Goal: Entertainment & Leisure: Browse casually

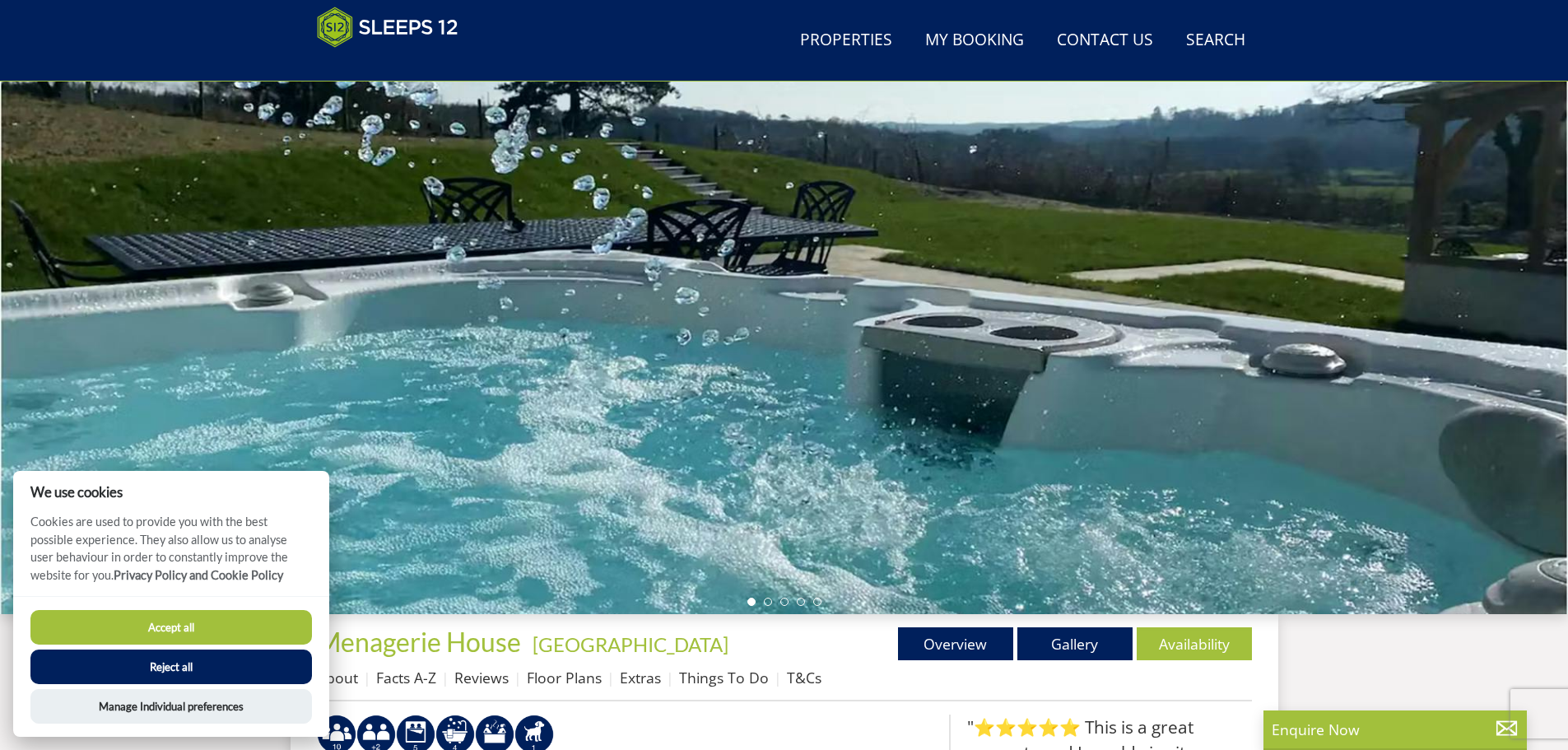
scroll to position [82, 0]
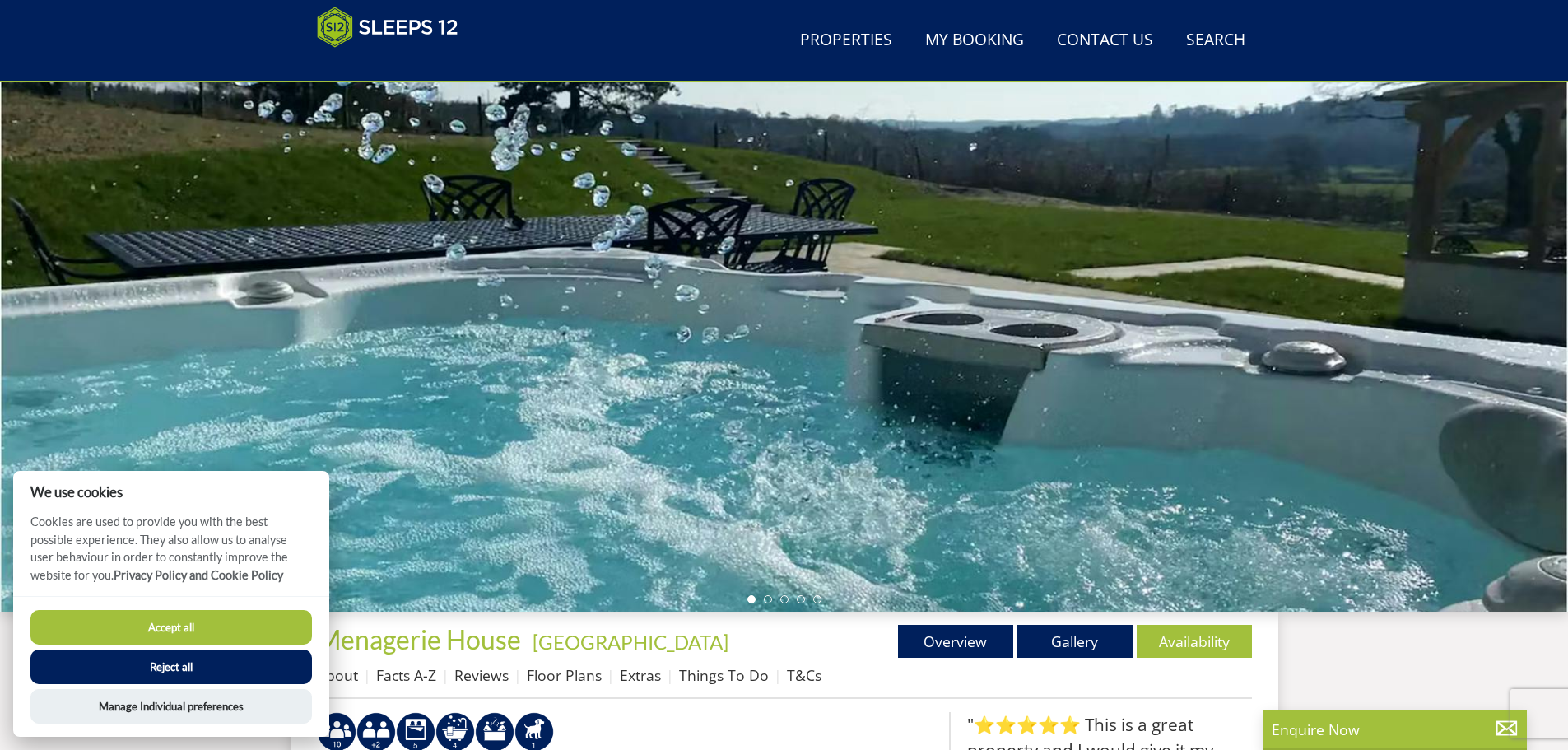
click at [764, 596] on ul at bounding box center [784, 599] width 74 height 9
click at [766, 601] on li at bounding box center [768, 599] width 9 height 9
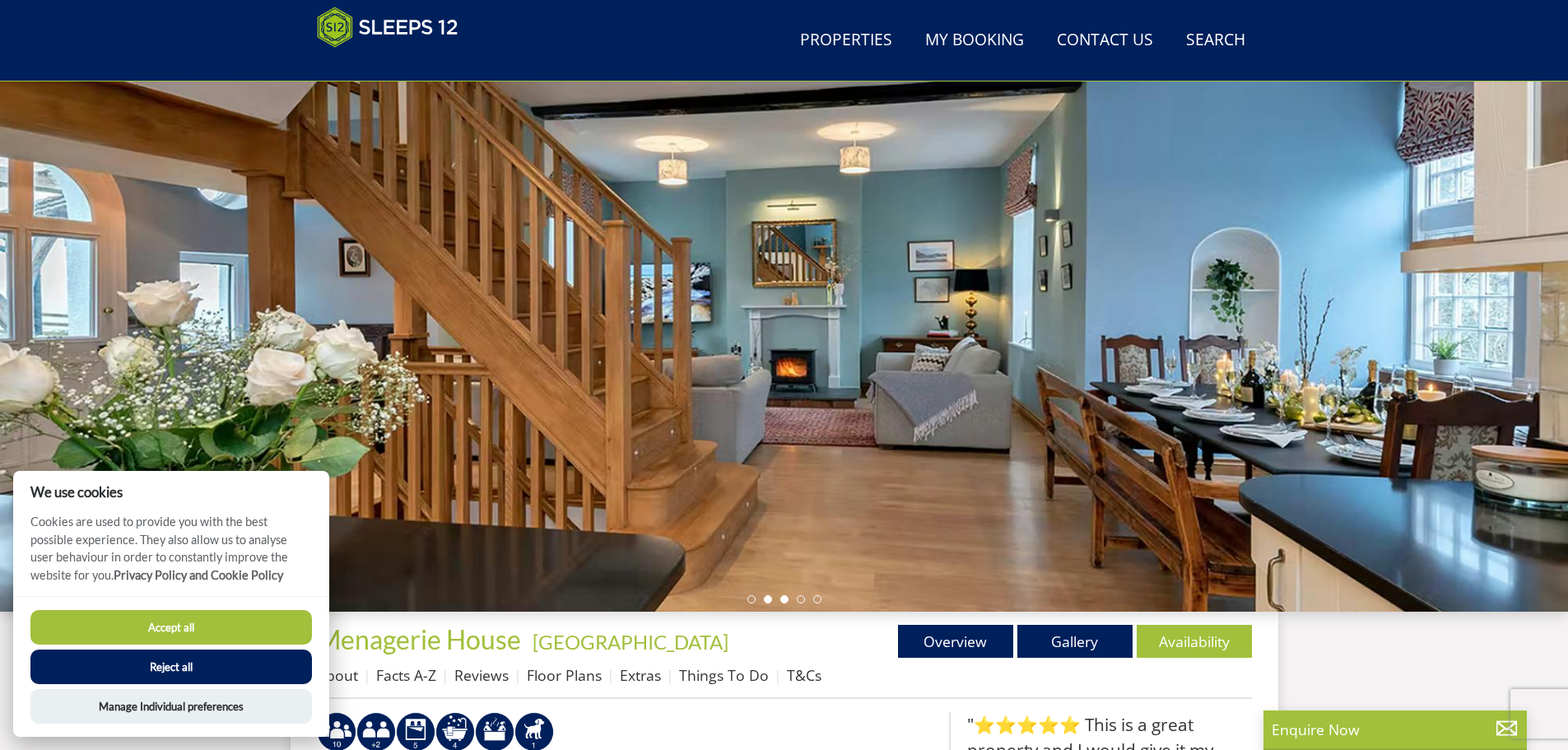
click at [788, 601] on li at bounding box center [784, 599] width 9 height 9
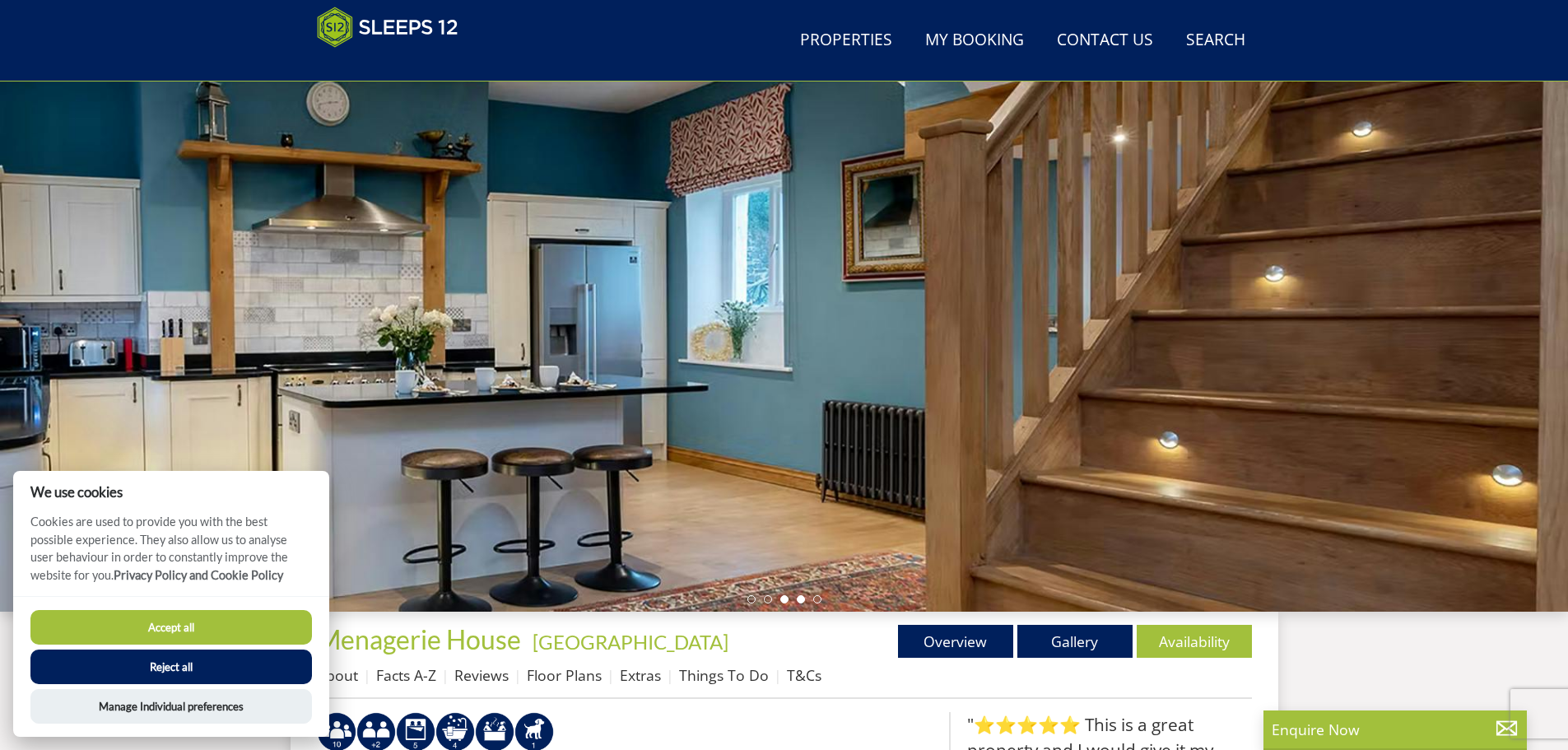
click at [800, 601] on li at bounding box center [801, 599] width 9 height 9
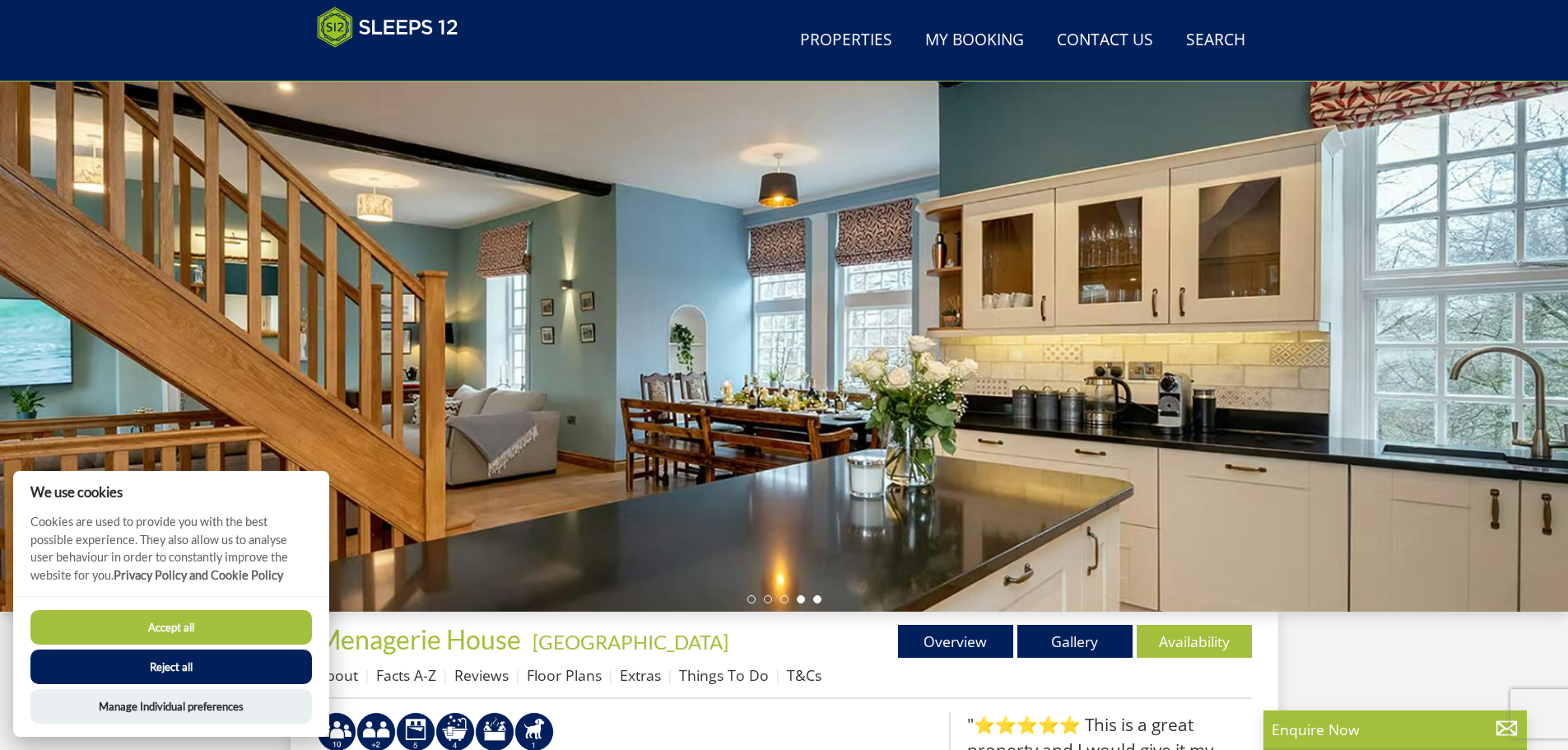
click at [817, 598] on li at bounding box center [817, 599] width 9 height 9
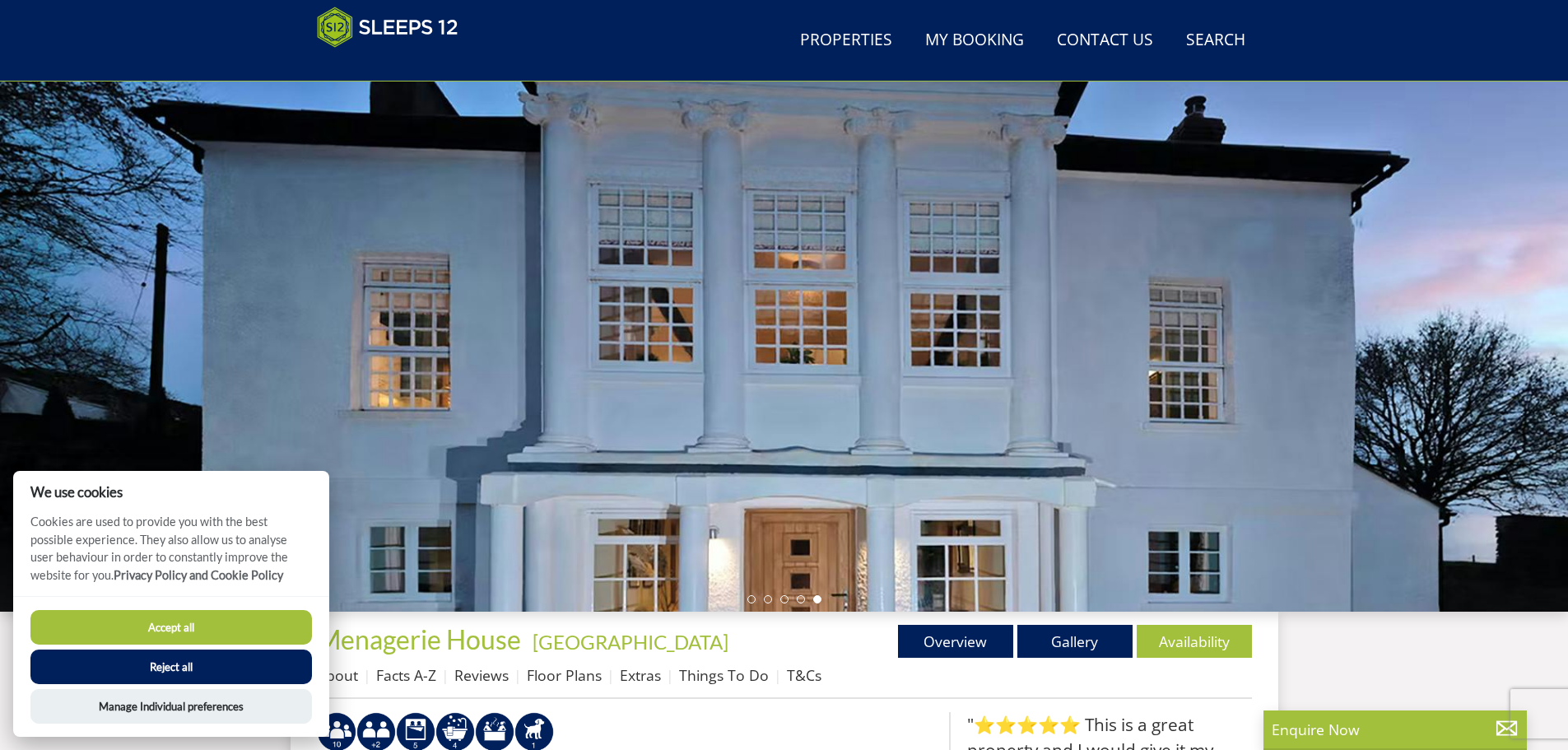
click at [1087, 361] on div at bounding box center [784, 323] width 1568 height 576
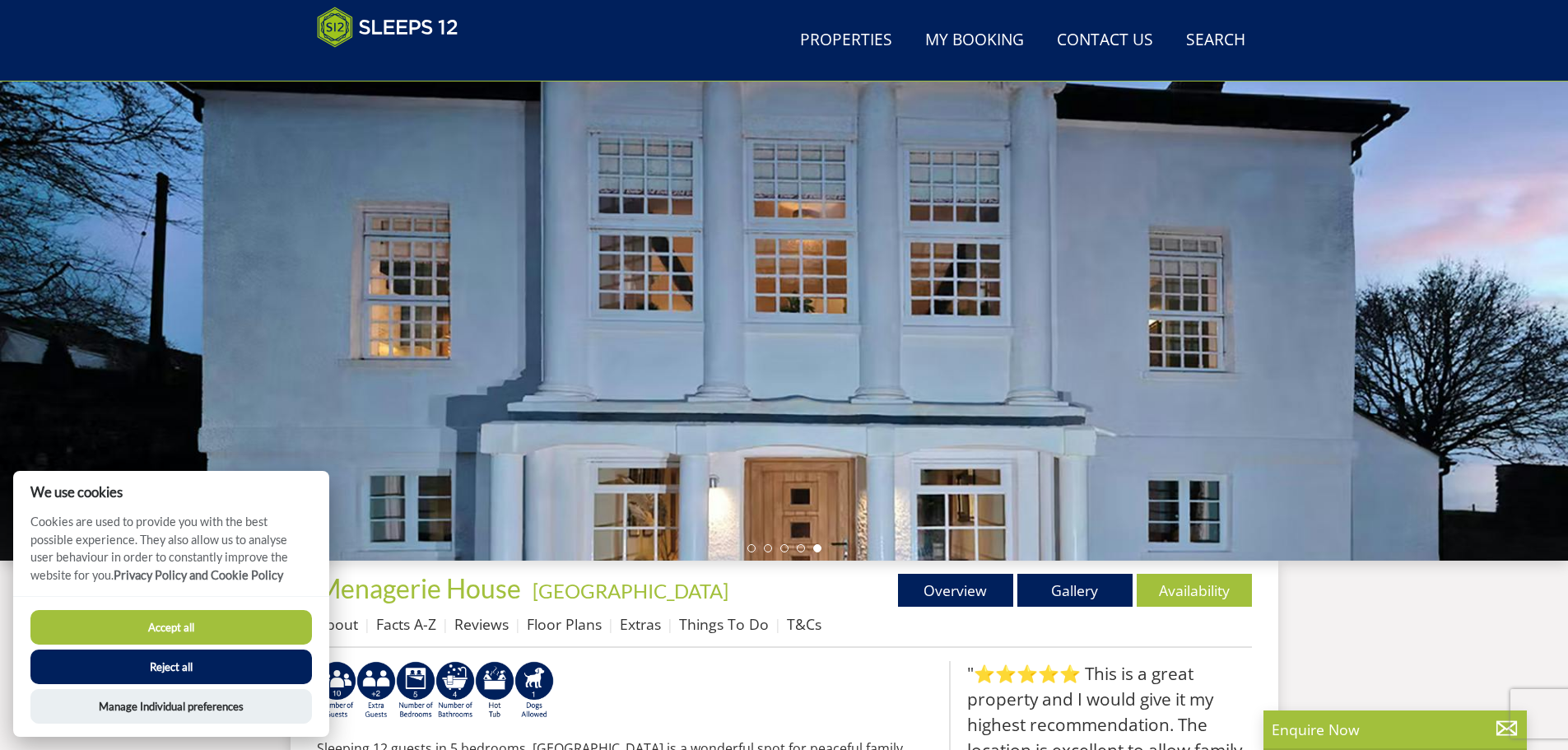
scroll to position [137, 0]
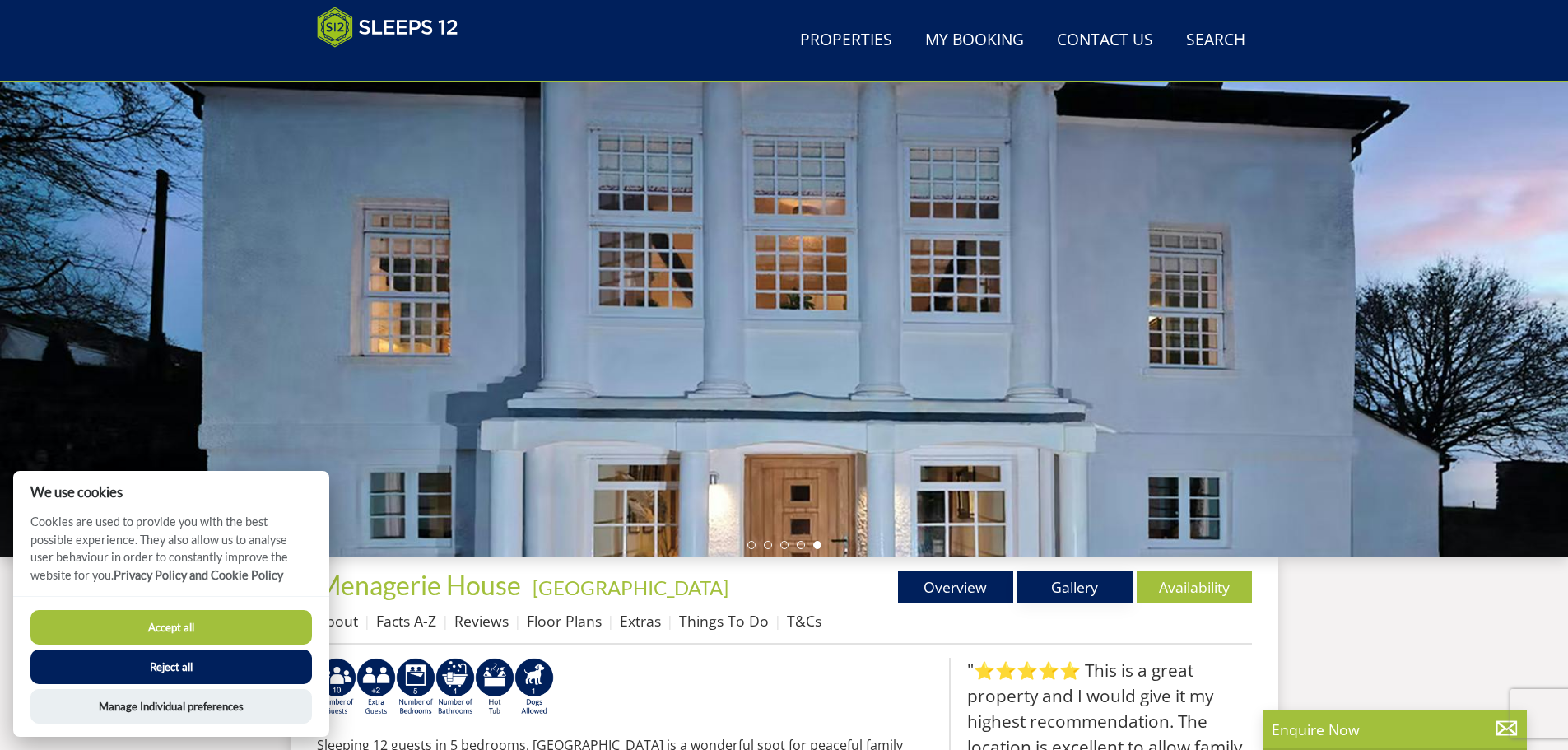
click at [1095, 584] on link "Gallery" at bounding box center [1075, 587] width 115 height 33
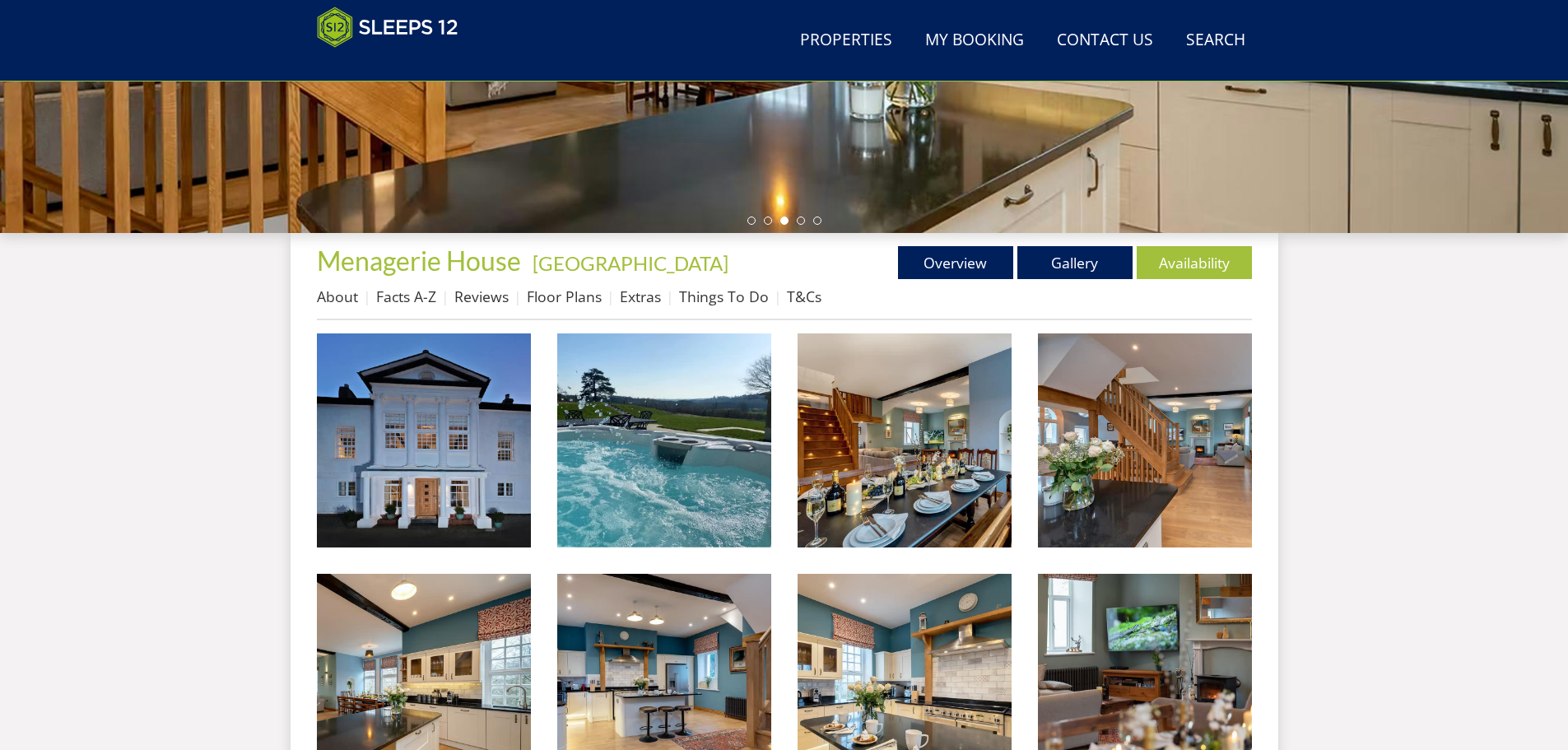
scroll to position [460, 0]
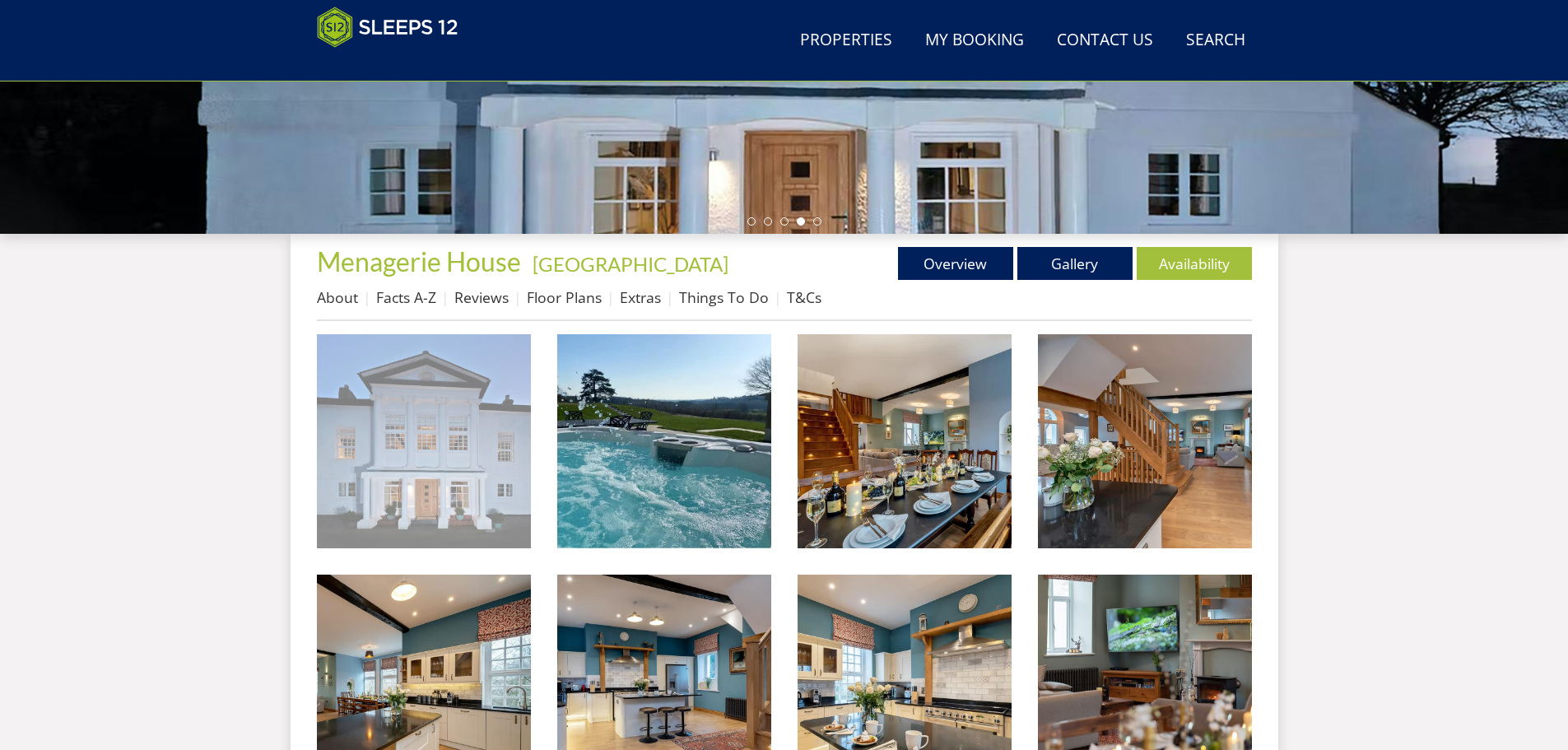
click at [481, 437] on img at bounding box center [424, 441] width 214 height 214
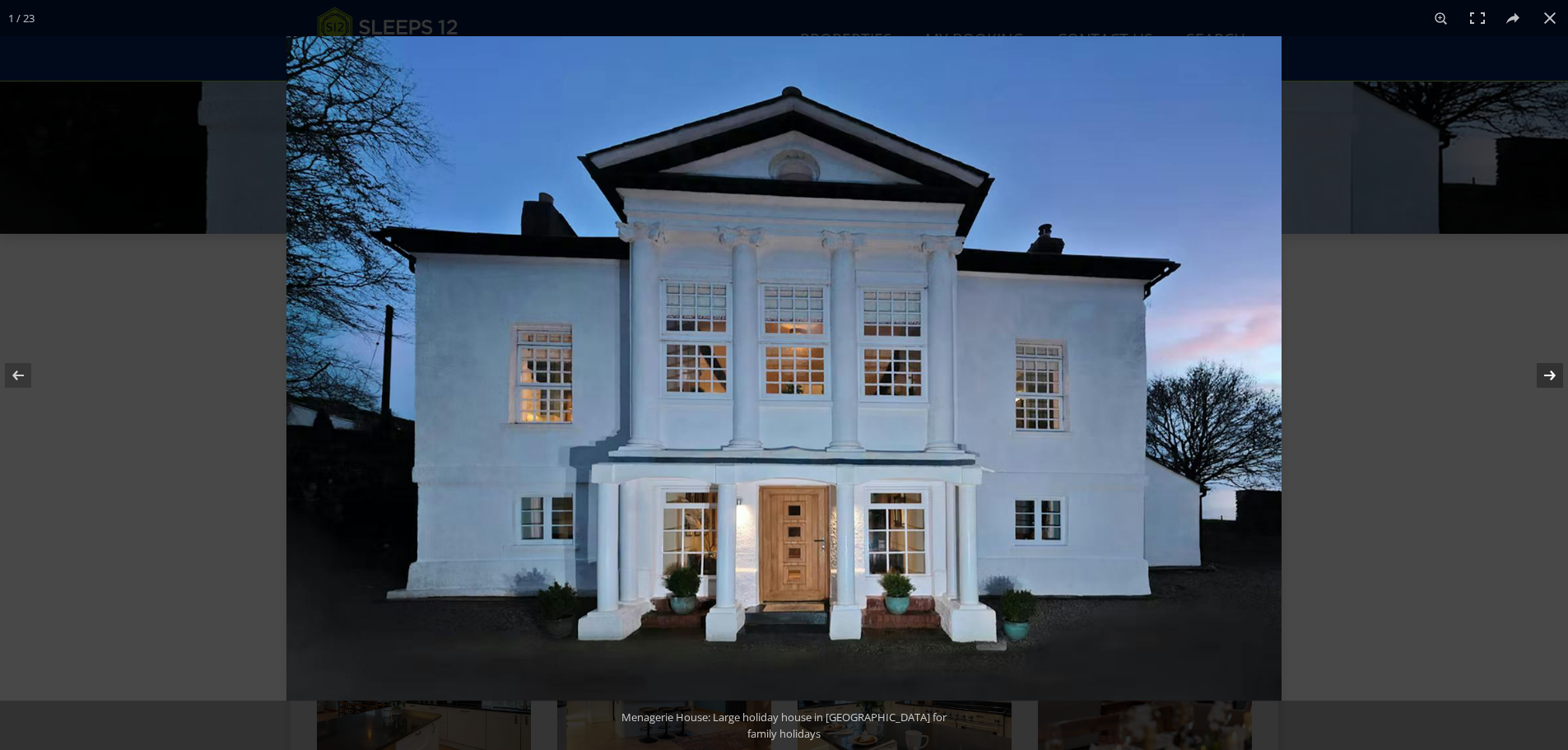
click at [1556, 375] on button at bounding box center [1539, 376] width 58 height 82
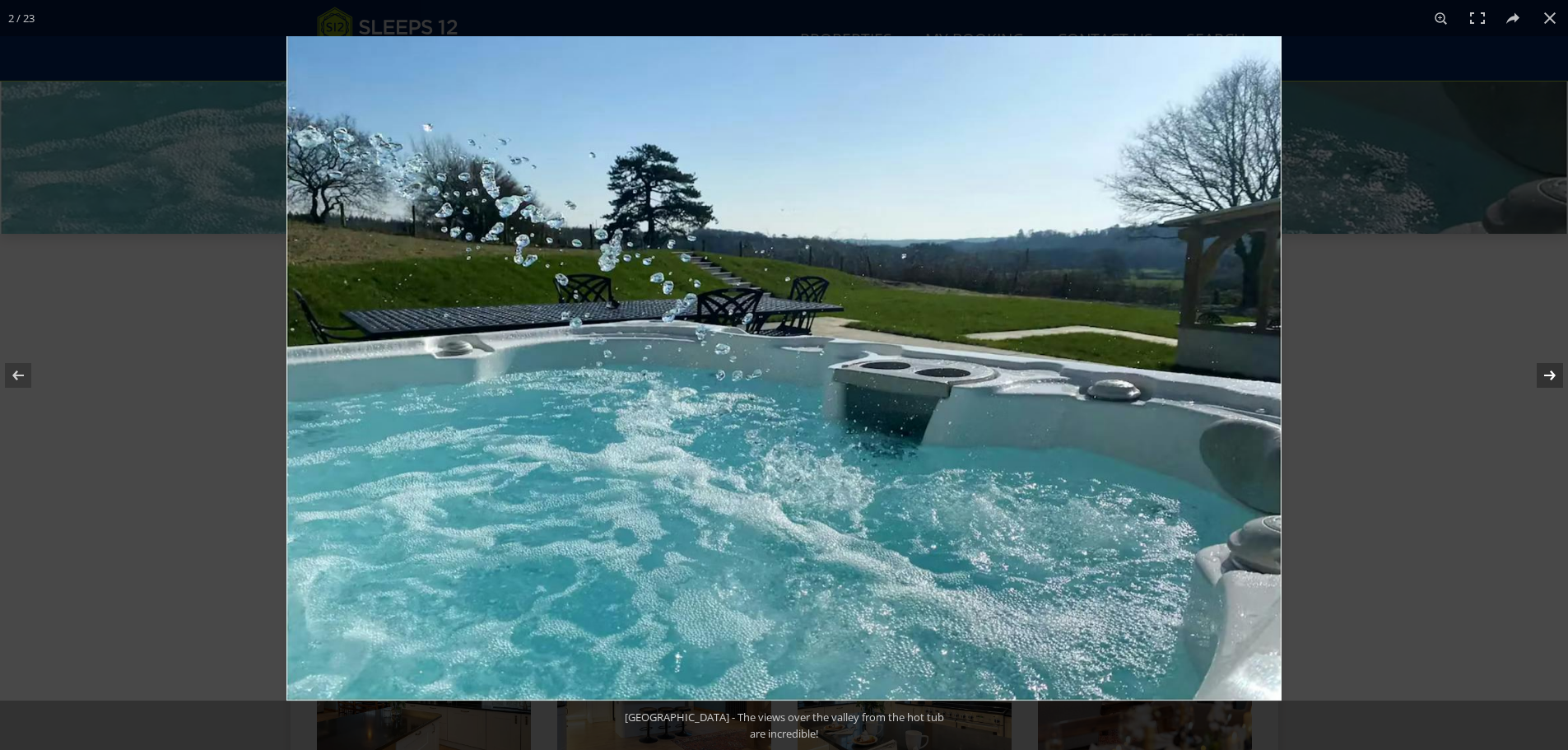
click at [1556, 375] on button at bounding box center [1539, 376] width 58 height 82
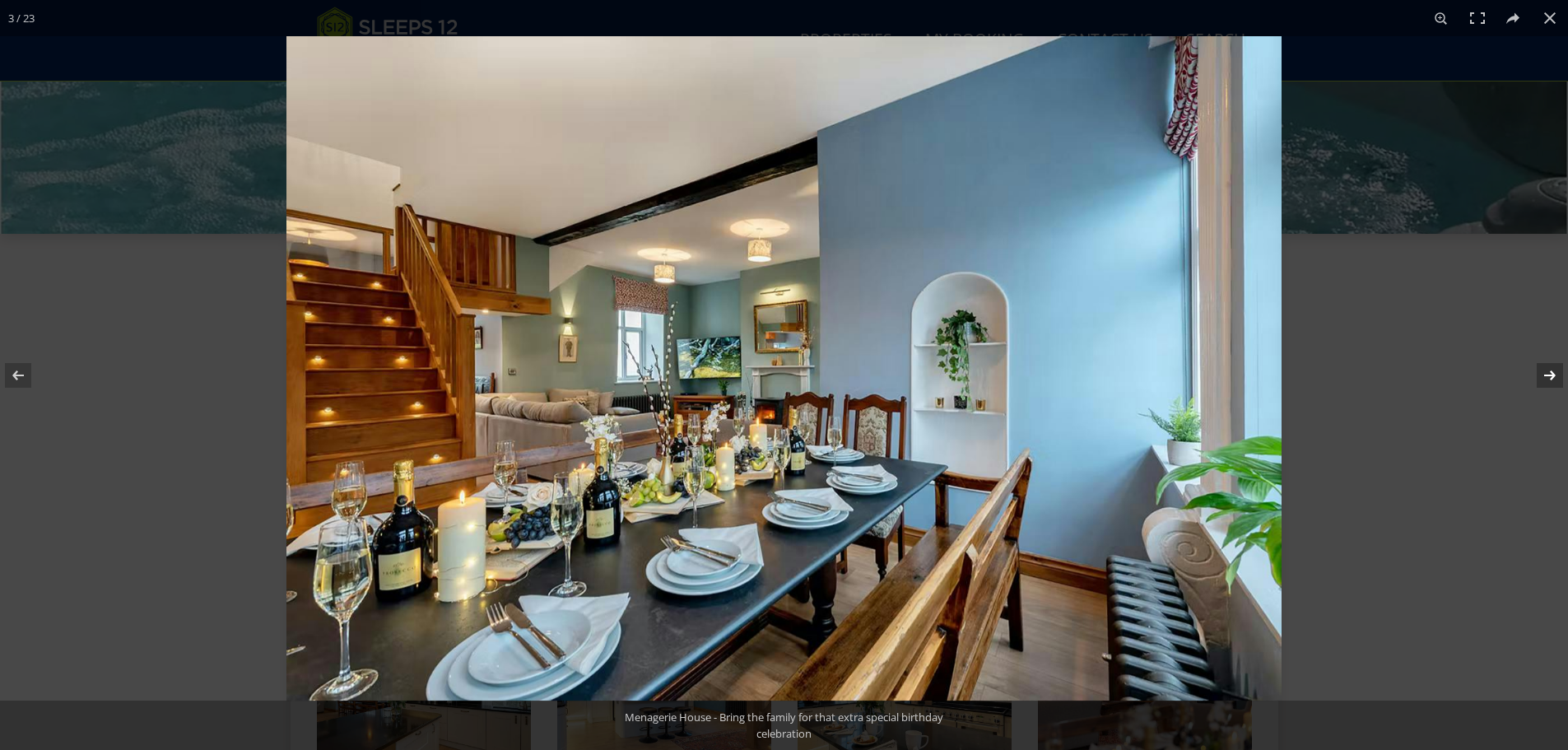
click at [1556, 375] on button at bounding box center [1539, 376] width 58 height 82
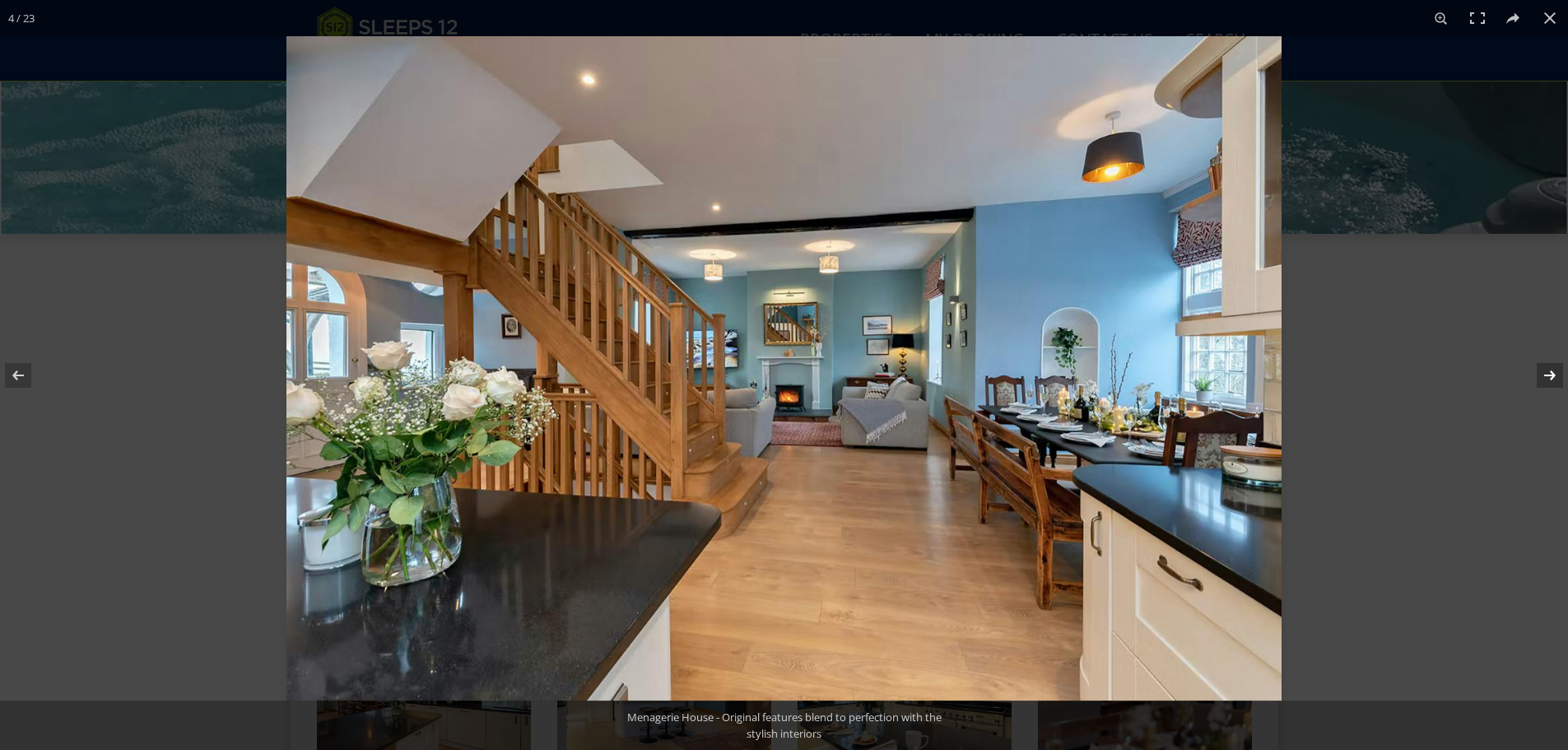
click at [1556, 375] on button at bounding box center [1539, 376] width 58 height 82
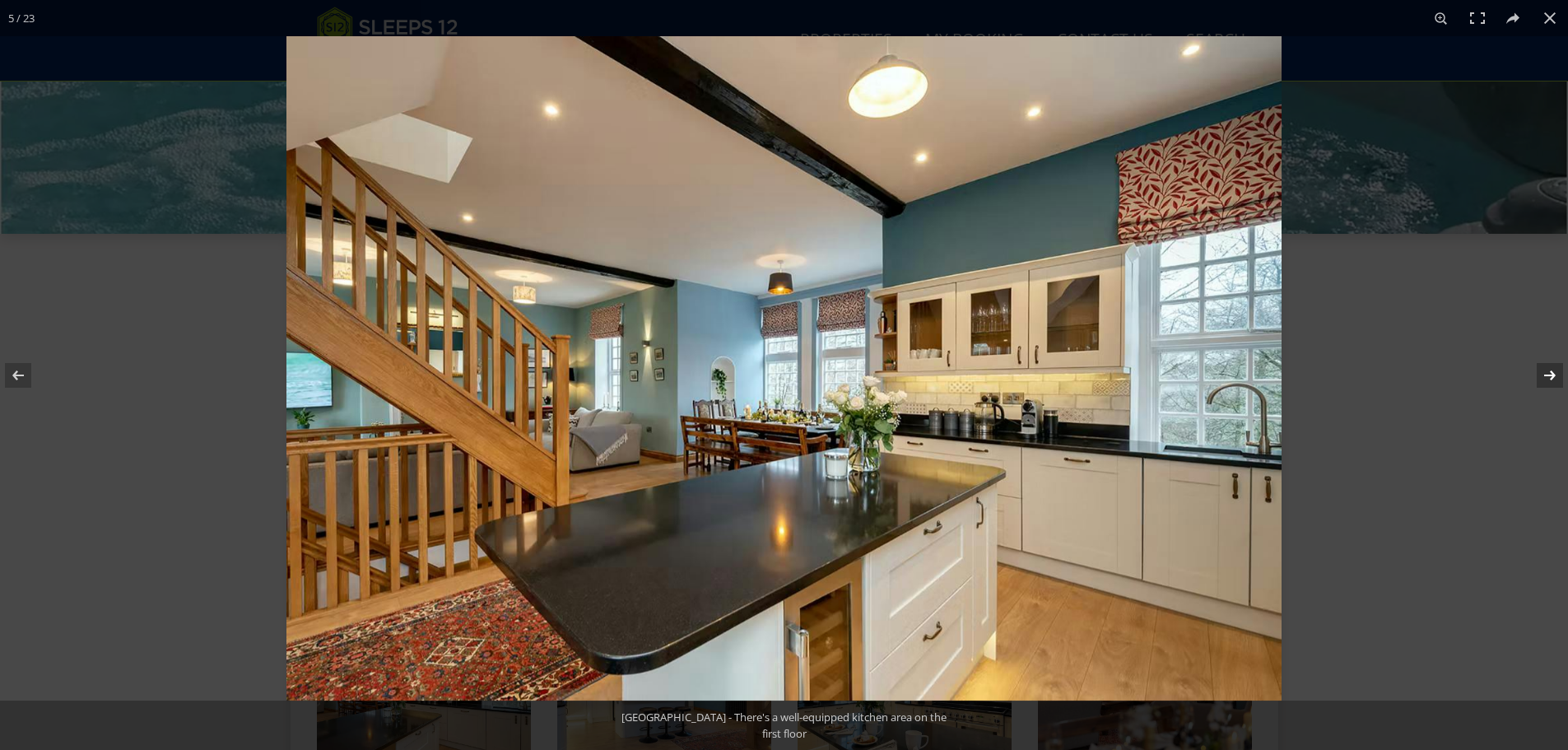
click at [1556, 375] on button at bounding box center [1539, 376] width 58 height 82
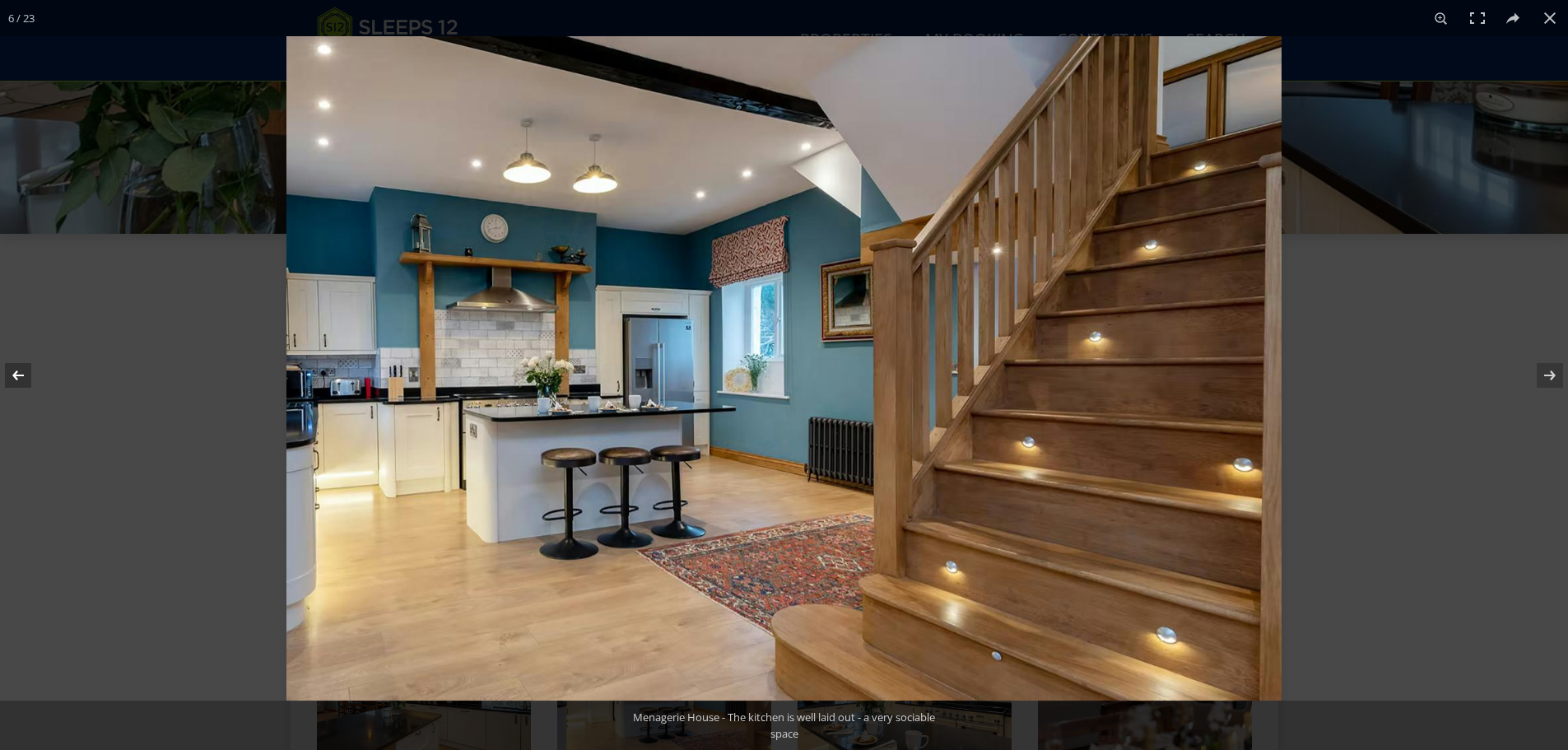
click at [20, 381] on button at bounding box center [29, 376] width 58 height 82
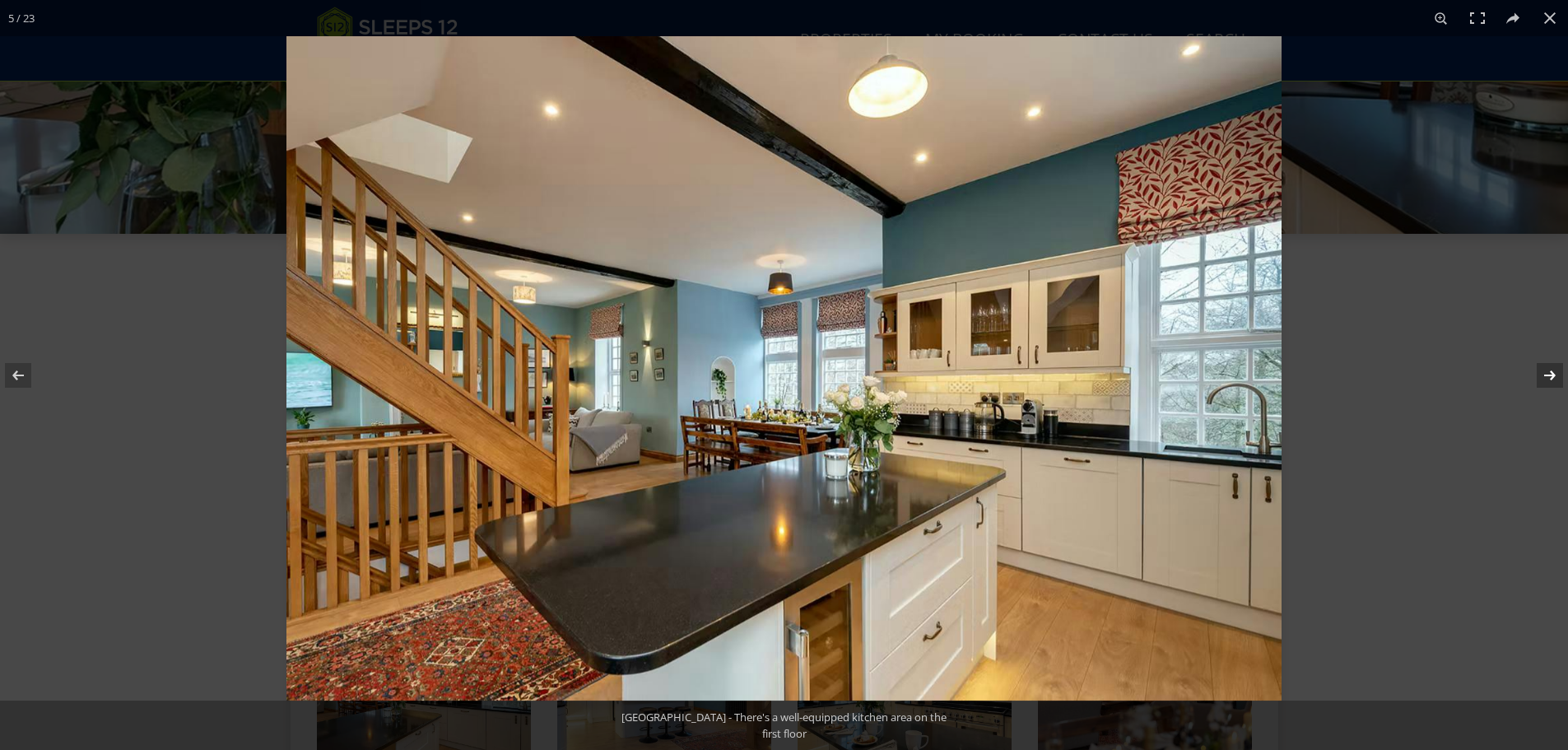
click at [1552, 381] on button at bounding box center [1539, 376] width 58 height 82
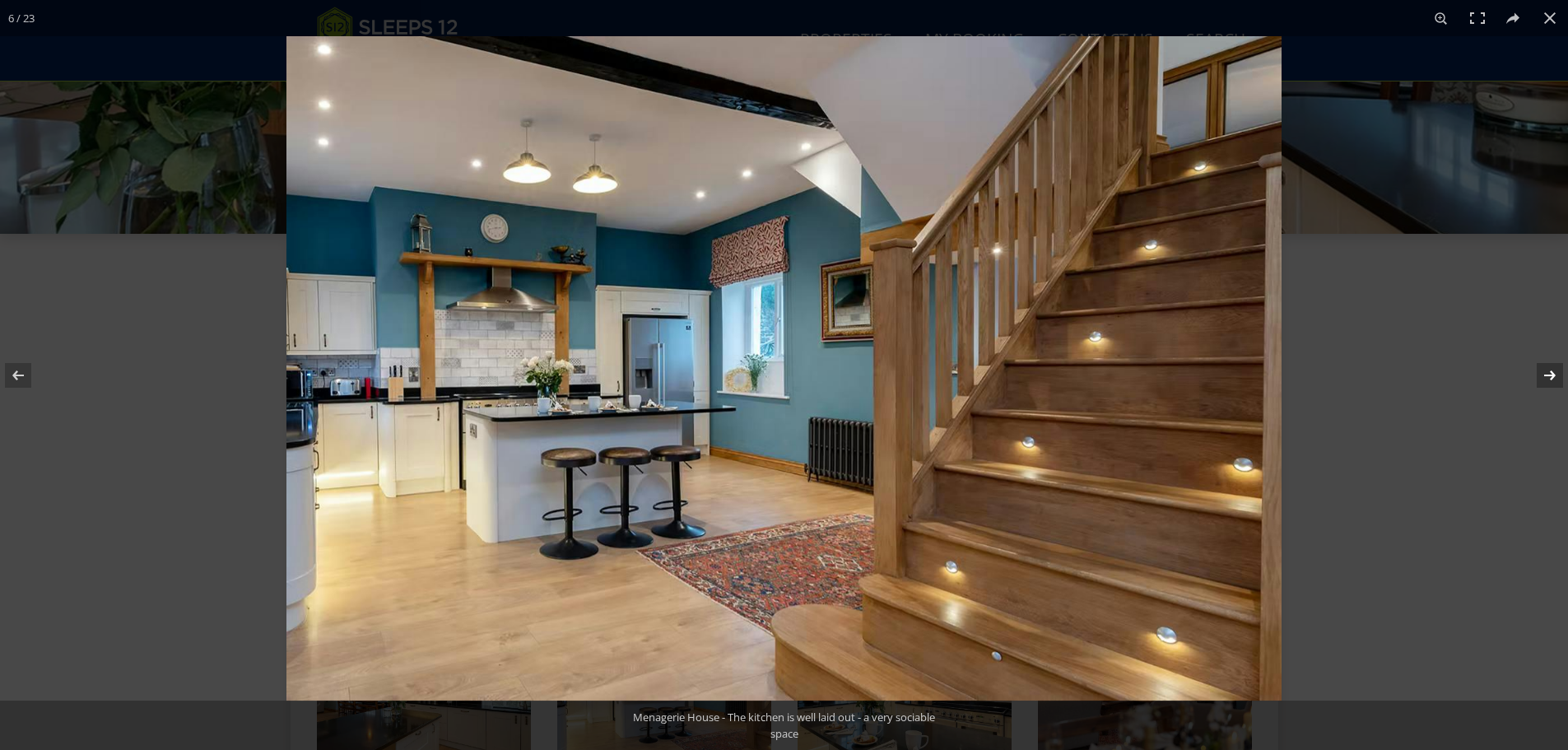
click at [1552, 381] on button at bounding box center [1539, 376] width 58 height 82
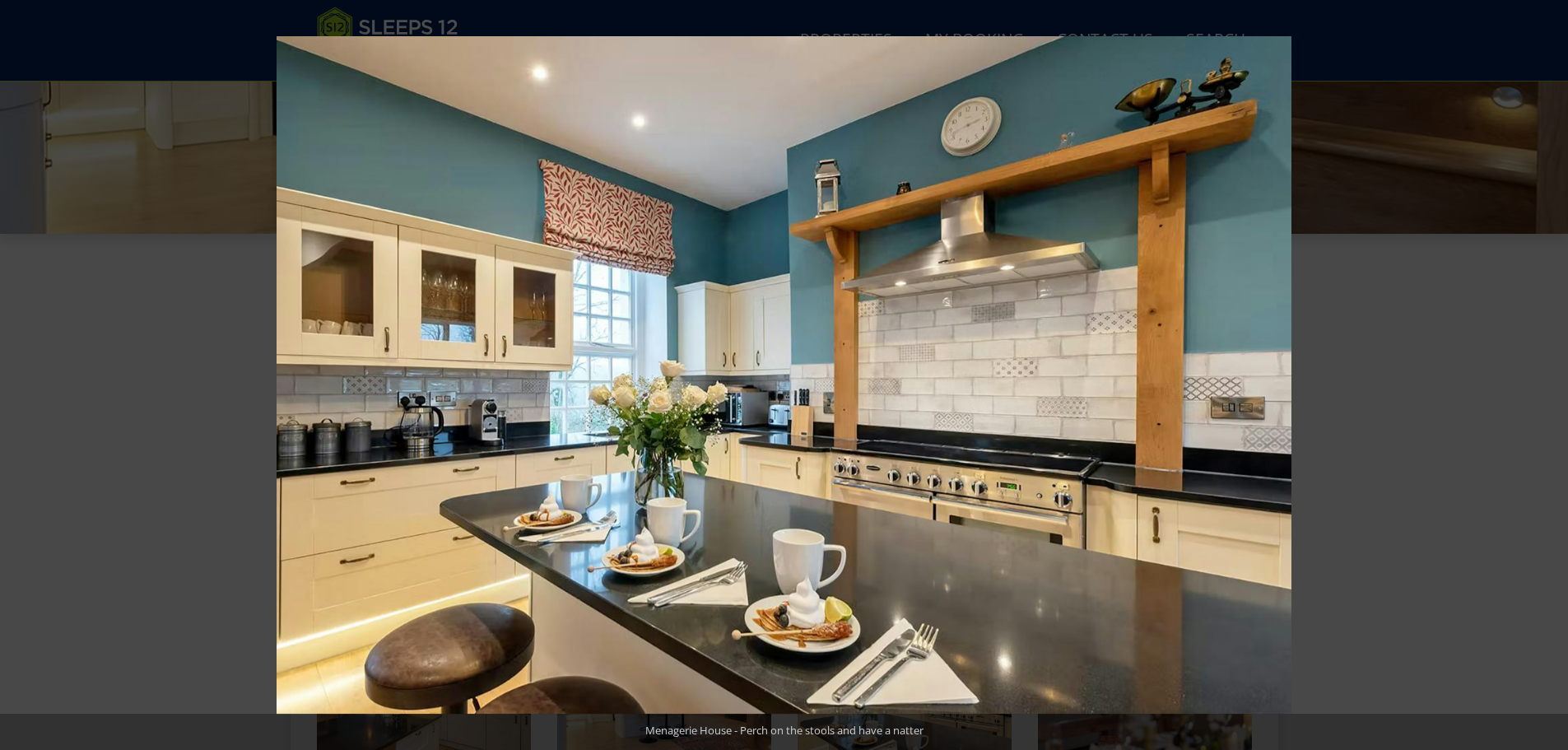
click at [1552, 381] on button at bounding box center [1539, 376] width 58 height 82
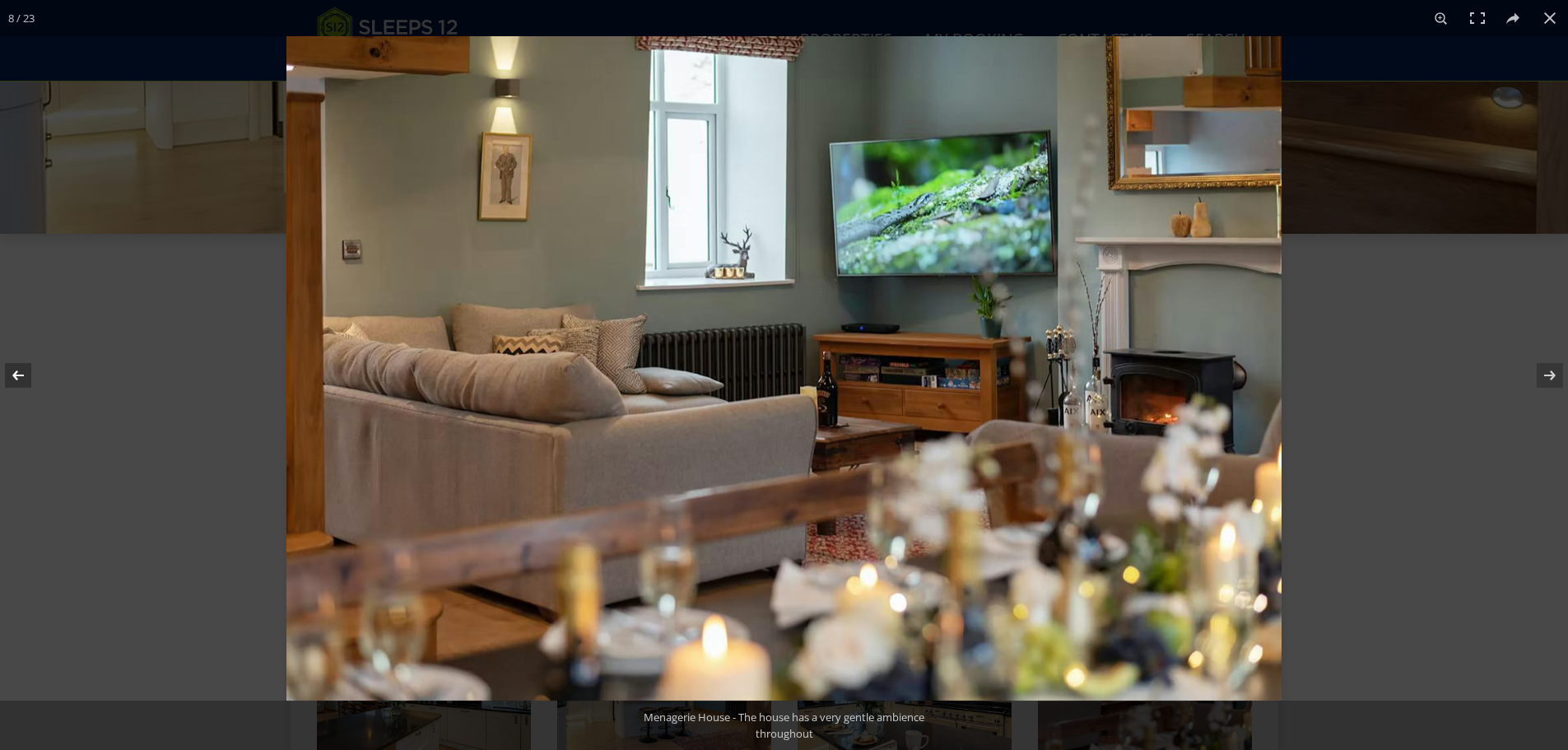
click at [34, 383] on button at bounding box center [29, 376] width 58 height 82
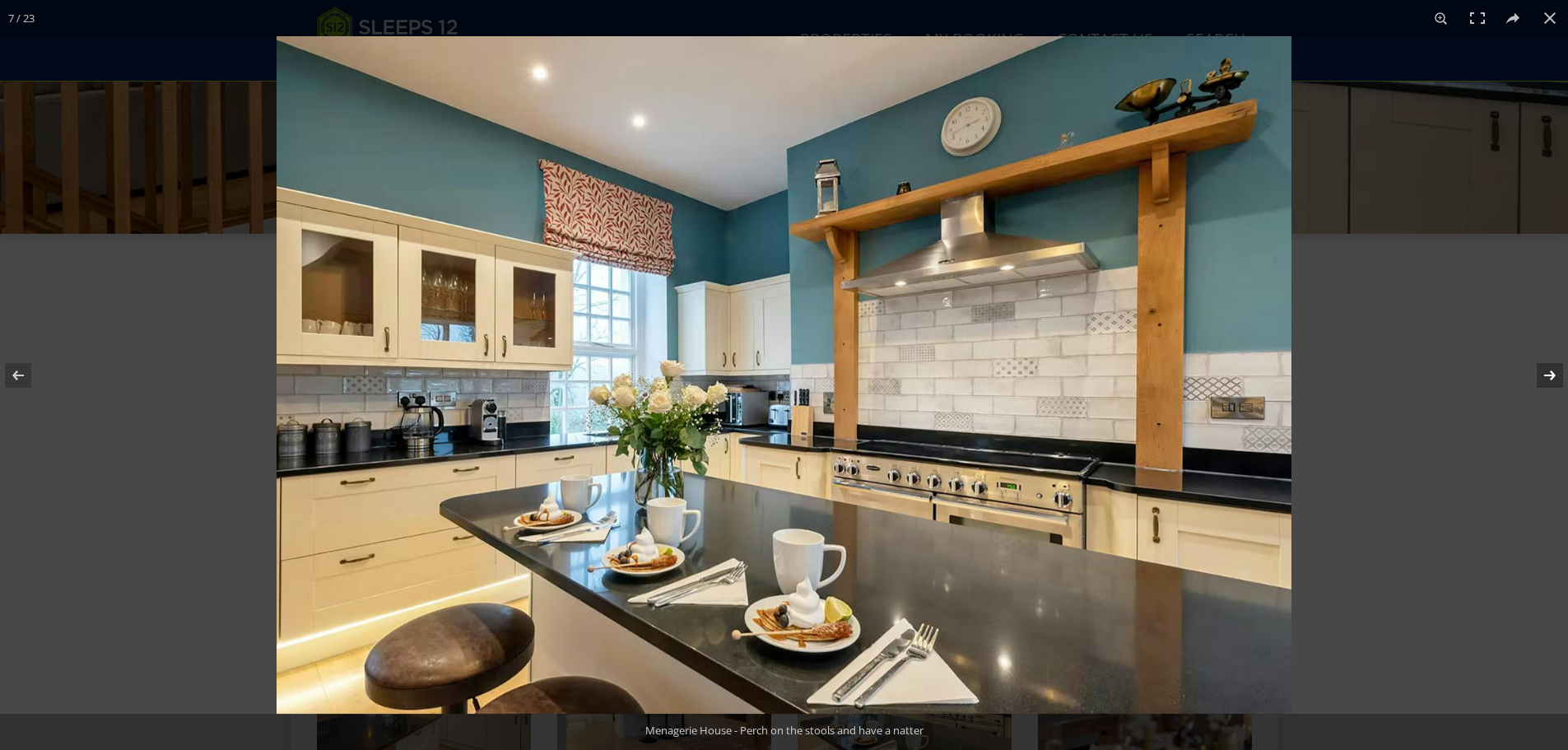
click at [1542, 381] on button at bounding box center [1539, 376] width 58 height 82
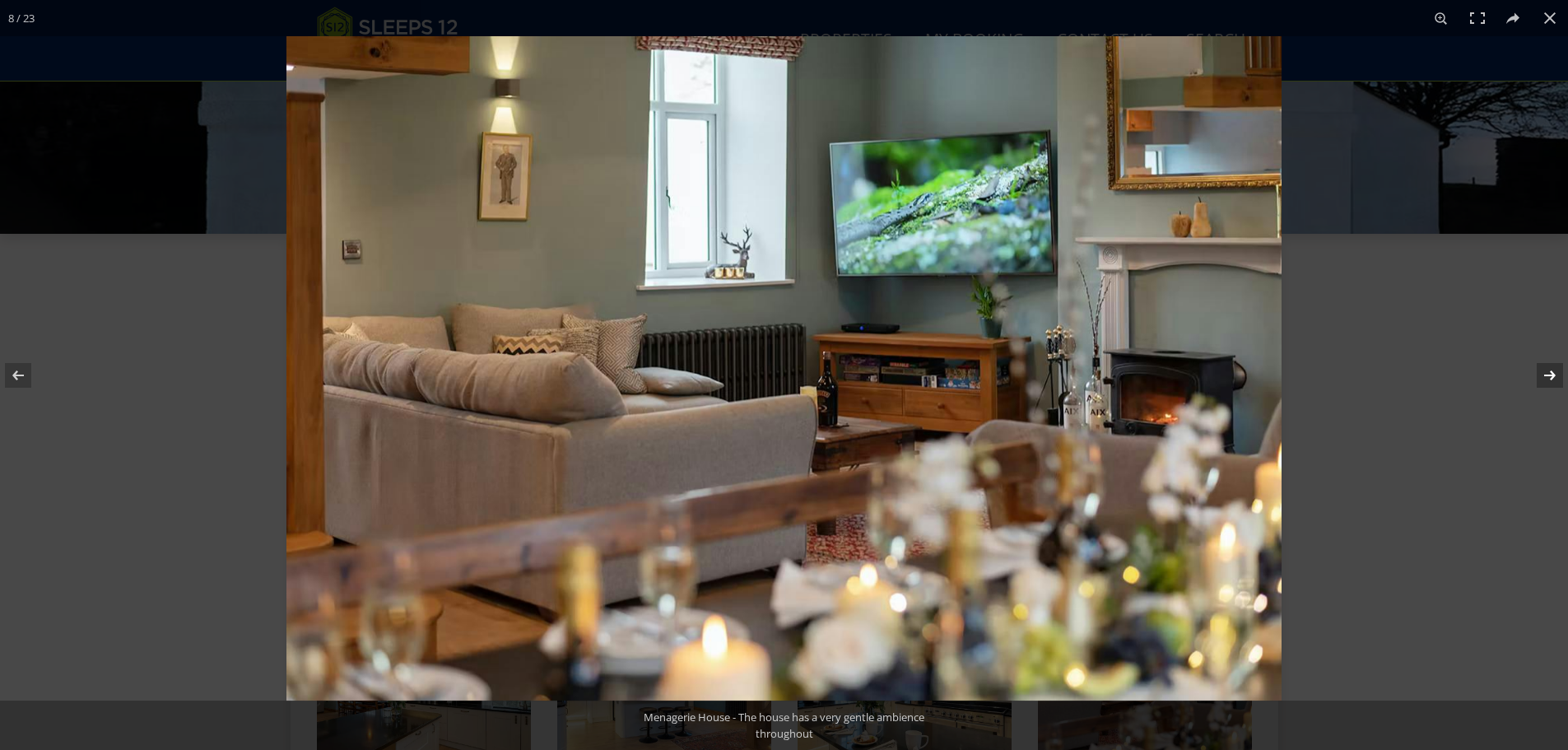
click at [1556, 379] on button at bounding box center [1539, 376] width 58 height 82
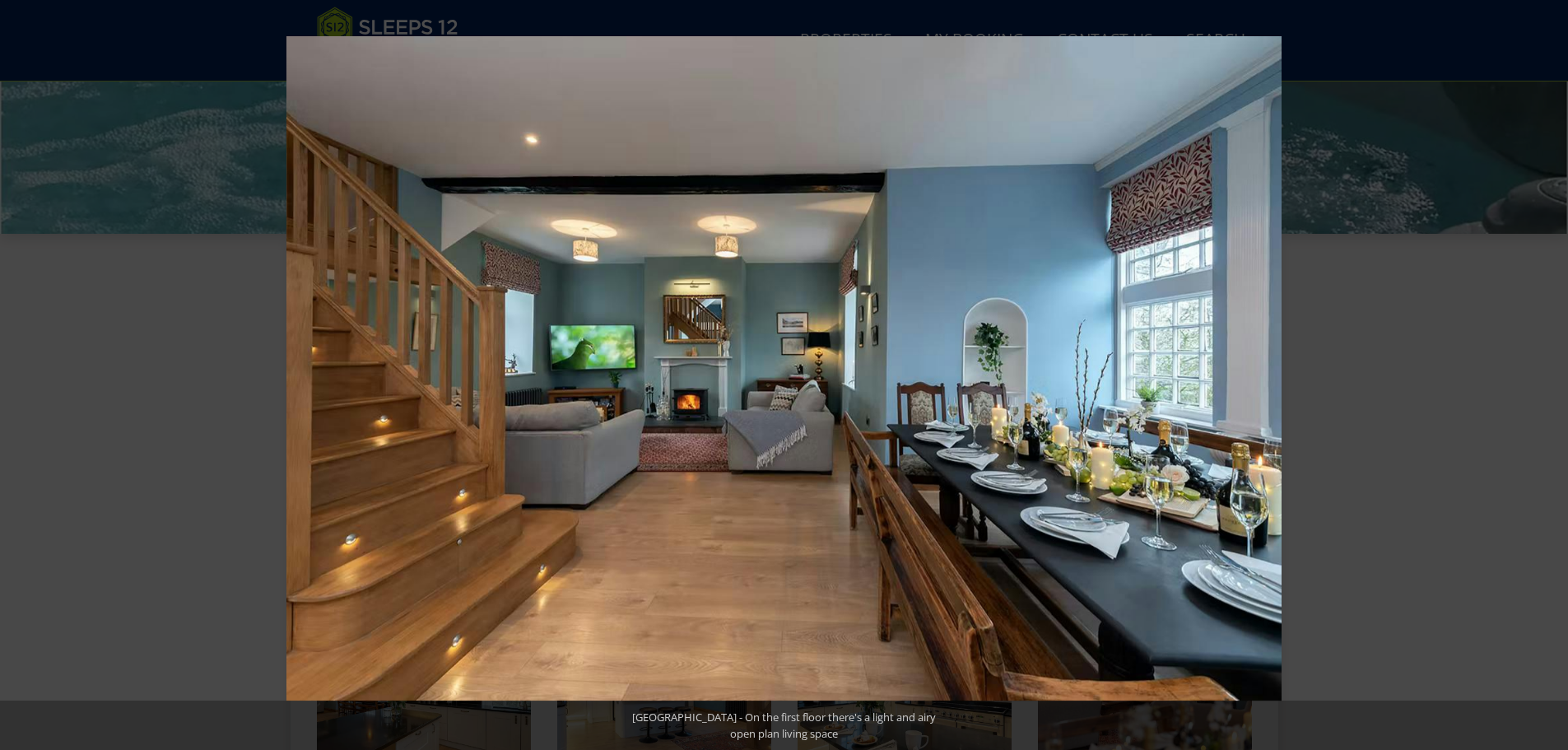
click at [1556, 379] on button at bounding box center [1539, 376] width 58 height 82
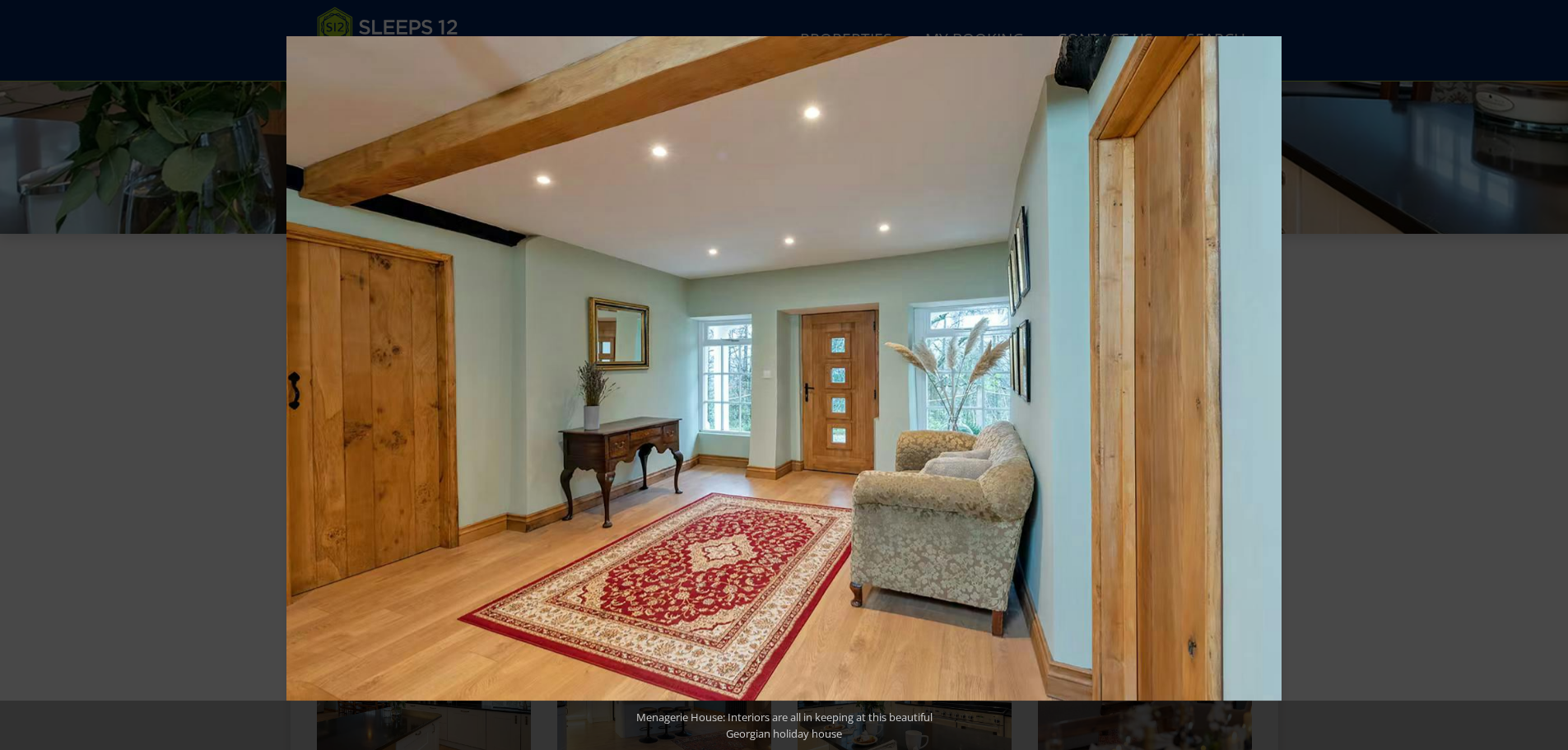
click at [1556, 379] on button at bounding box center [1539, 376] width 58 height 82
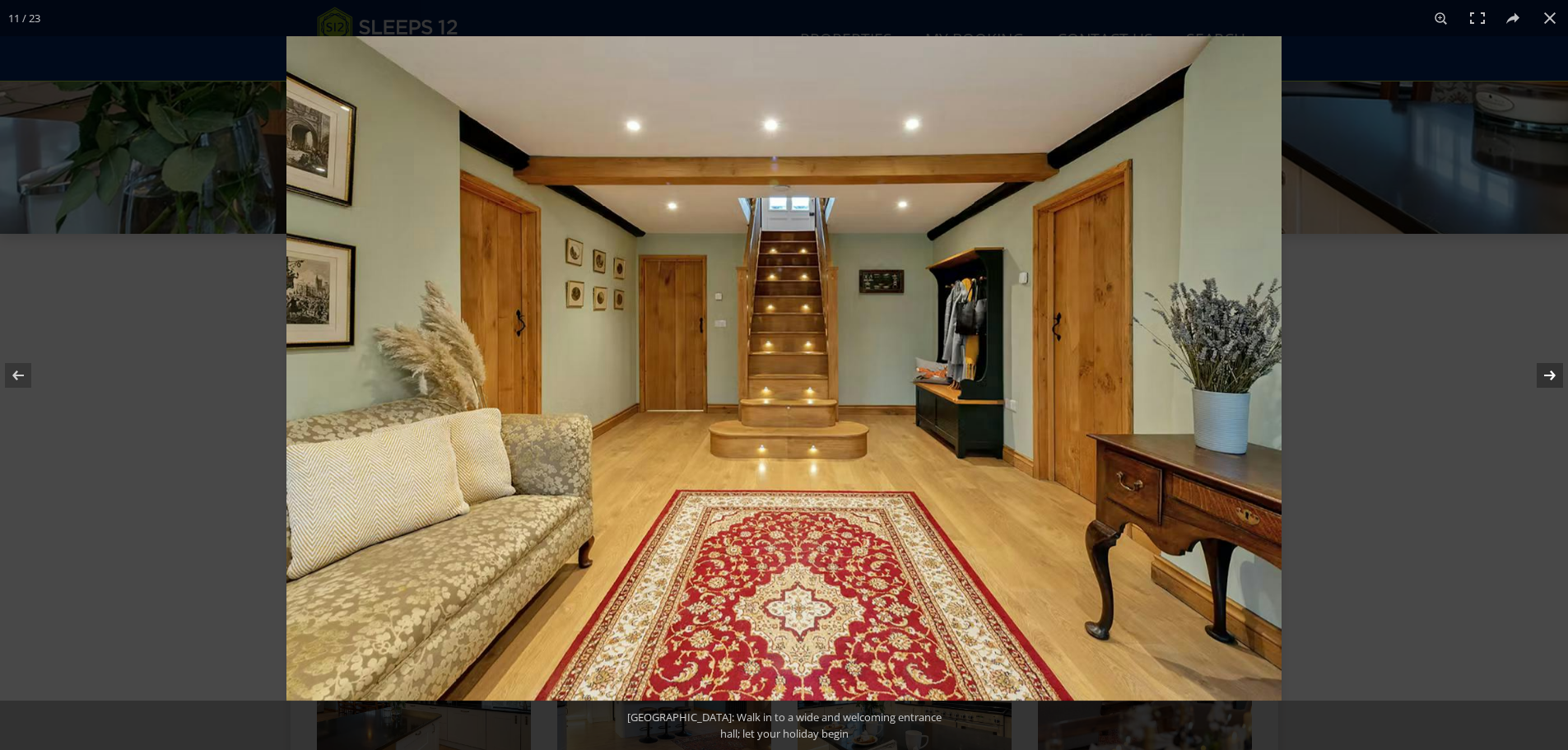
click at [1547, 379] on button at bounding box center [1539, 376] width 58 height 82
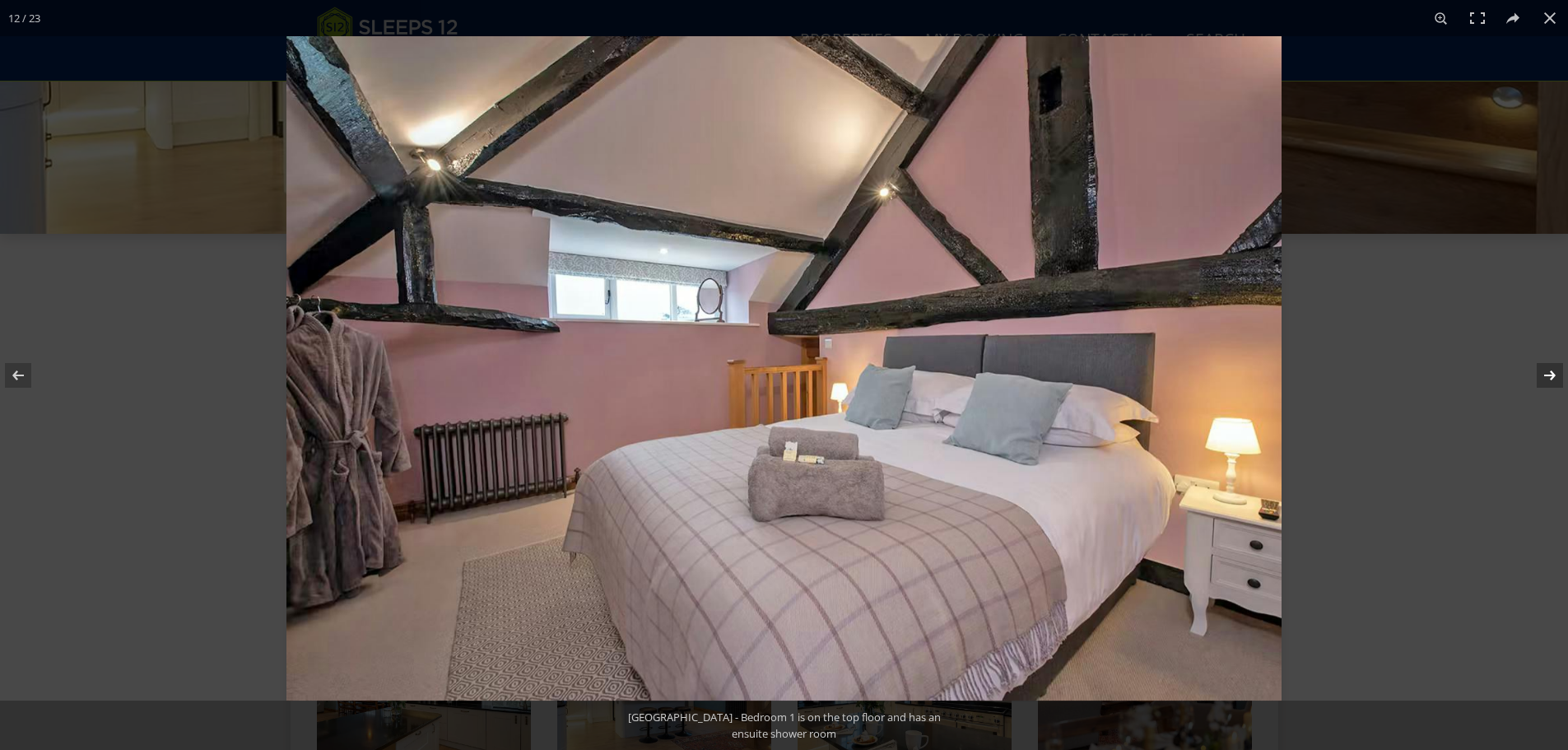
click at [1547, 379] on button at bounding box center [1539, 376] width 58 height 82
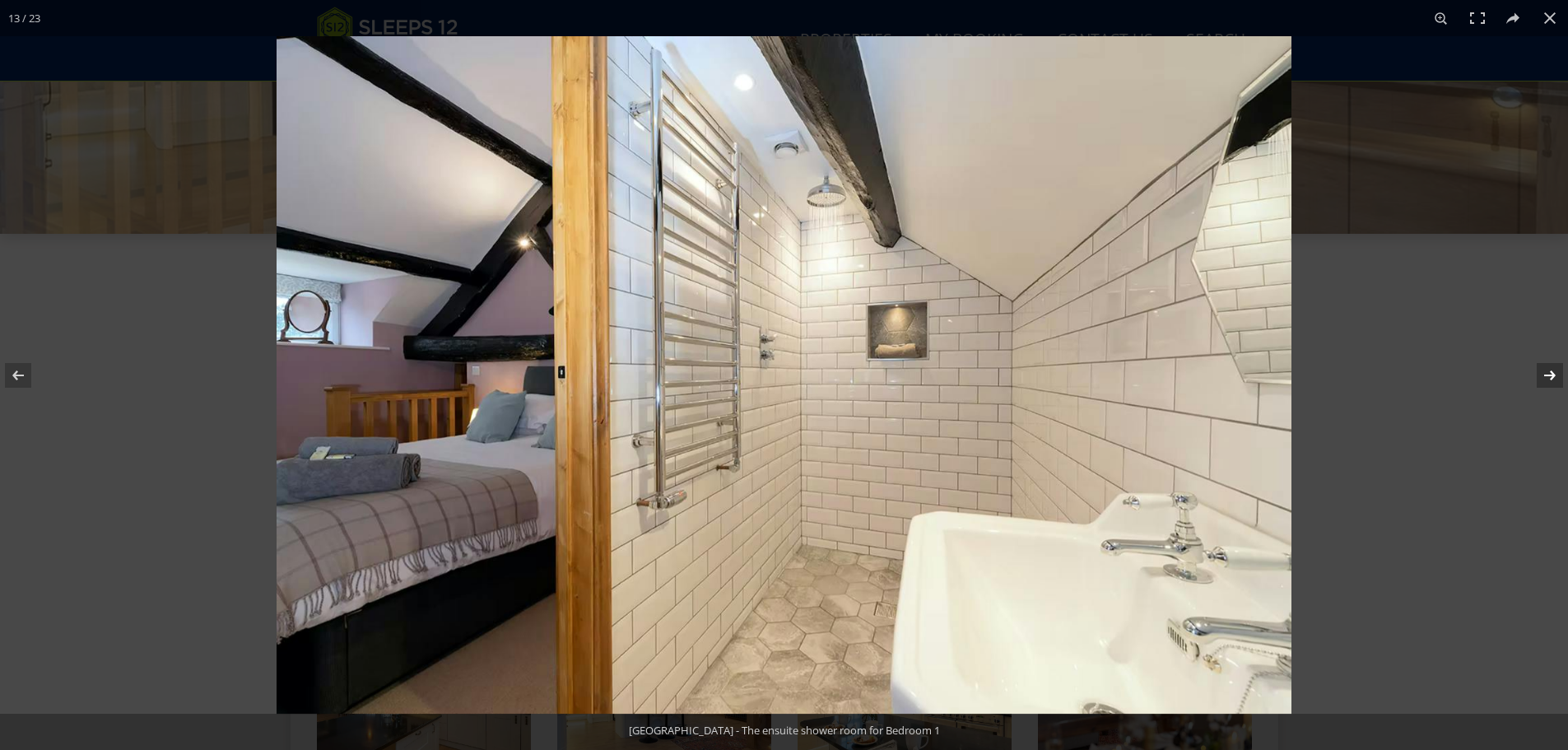
click at [1543, 368] on button at bounding box center [1539, 376] width 58 height 82
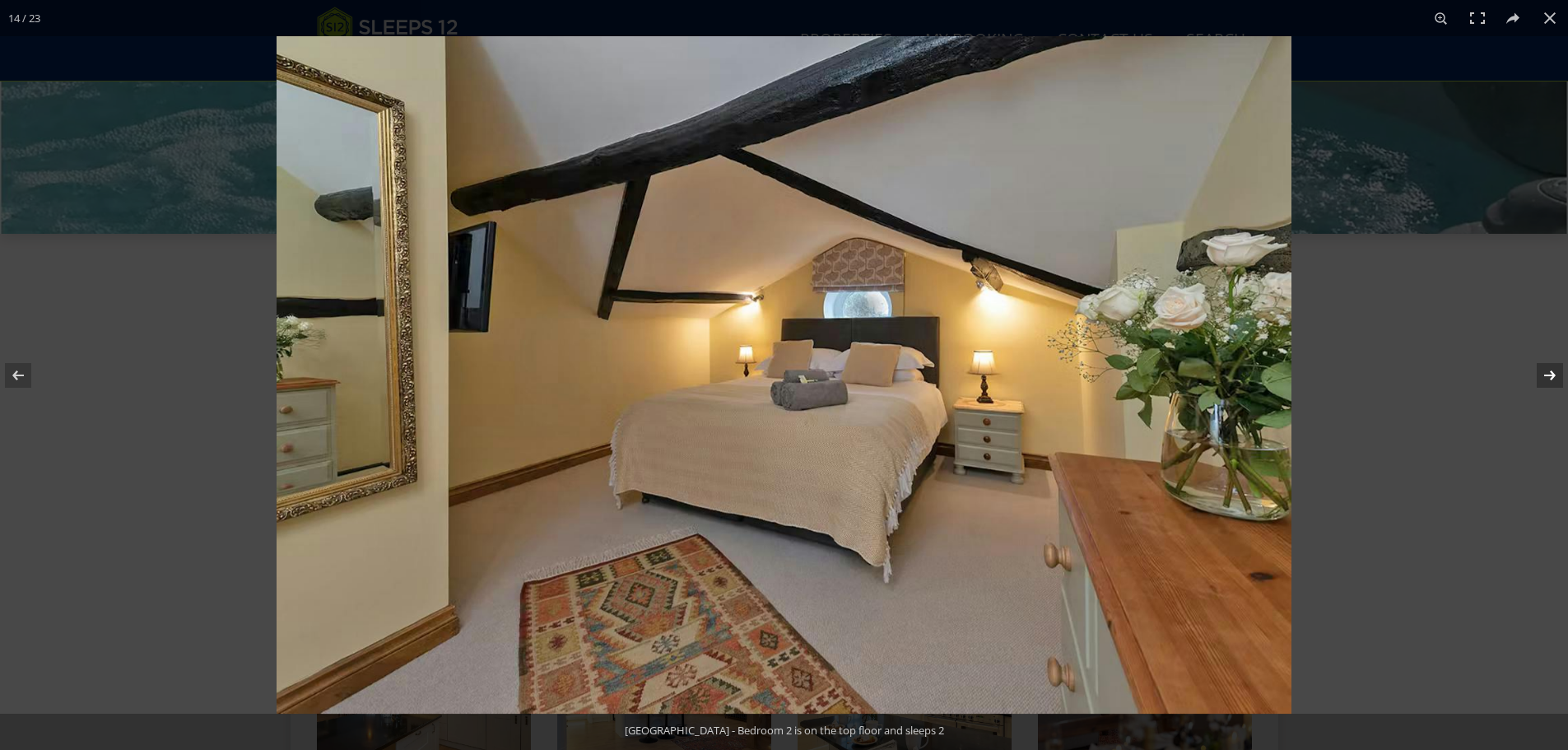
click at [1546, 367] on button at bounding box center [1539, 376] width 58 height 82
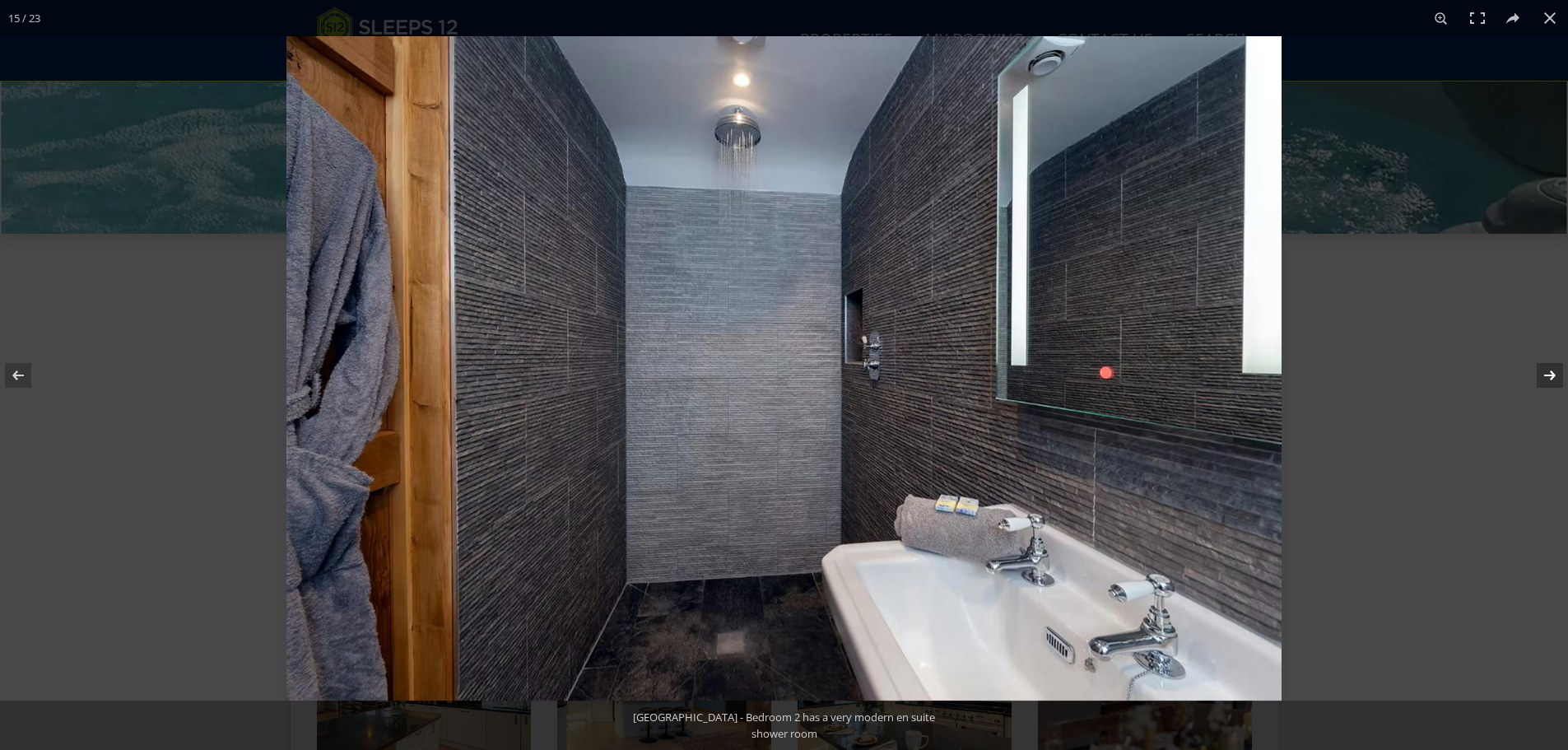
click at [1546, 367] on button at bounding box center [1539, 376] width 58 height 82
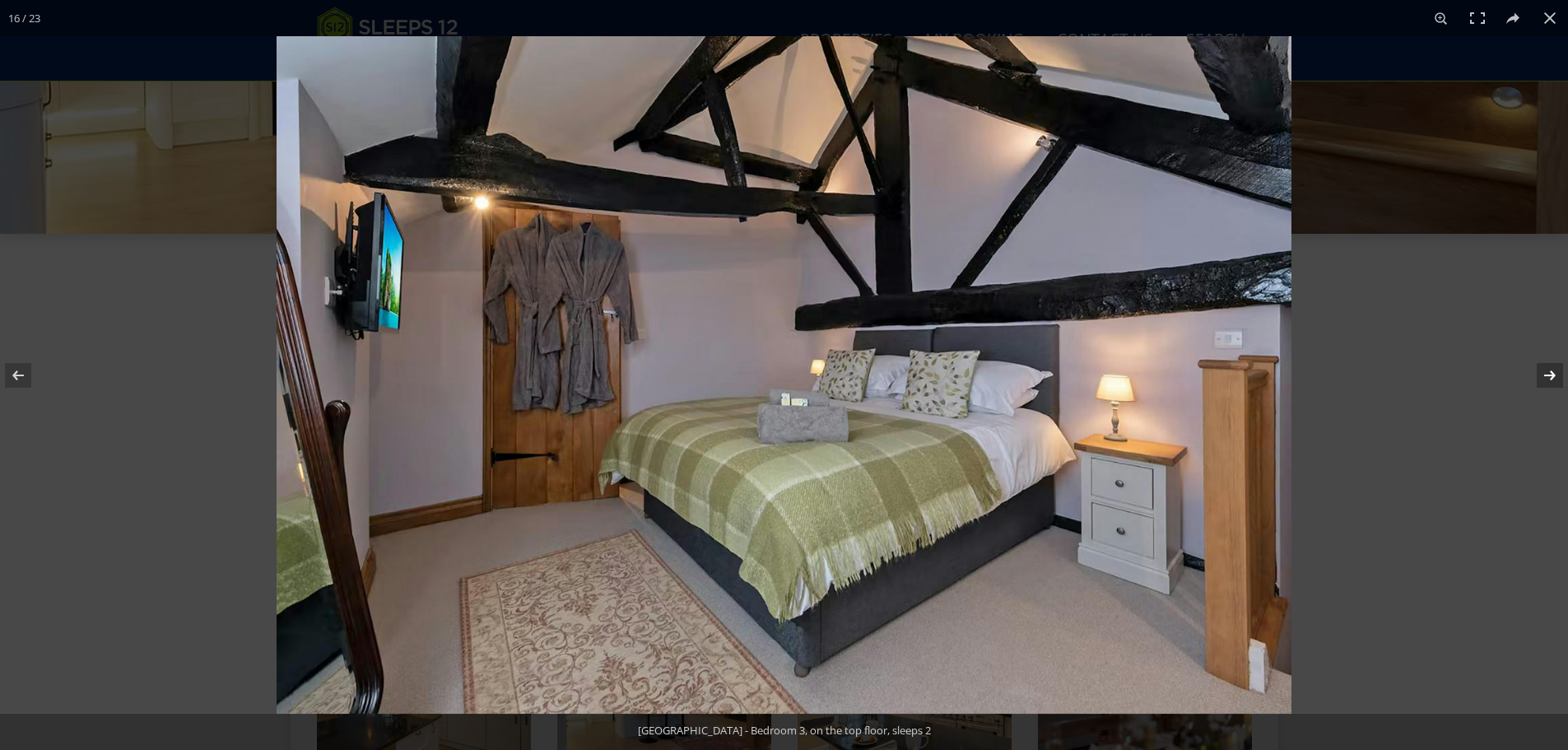
click at [1544, 368] on button at bounding box center [1539, 376] width 58 height 82
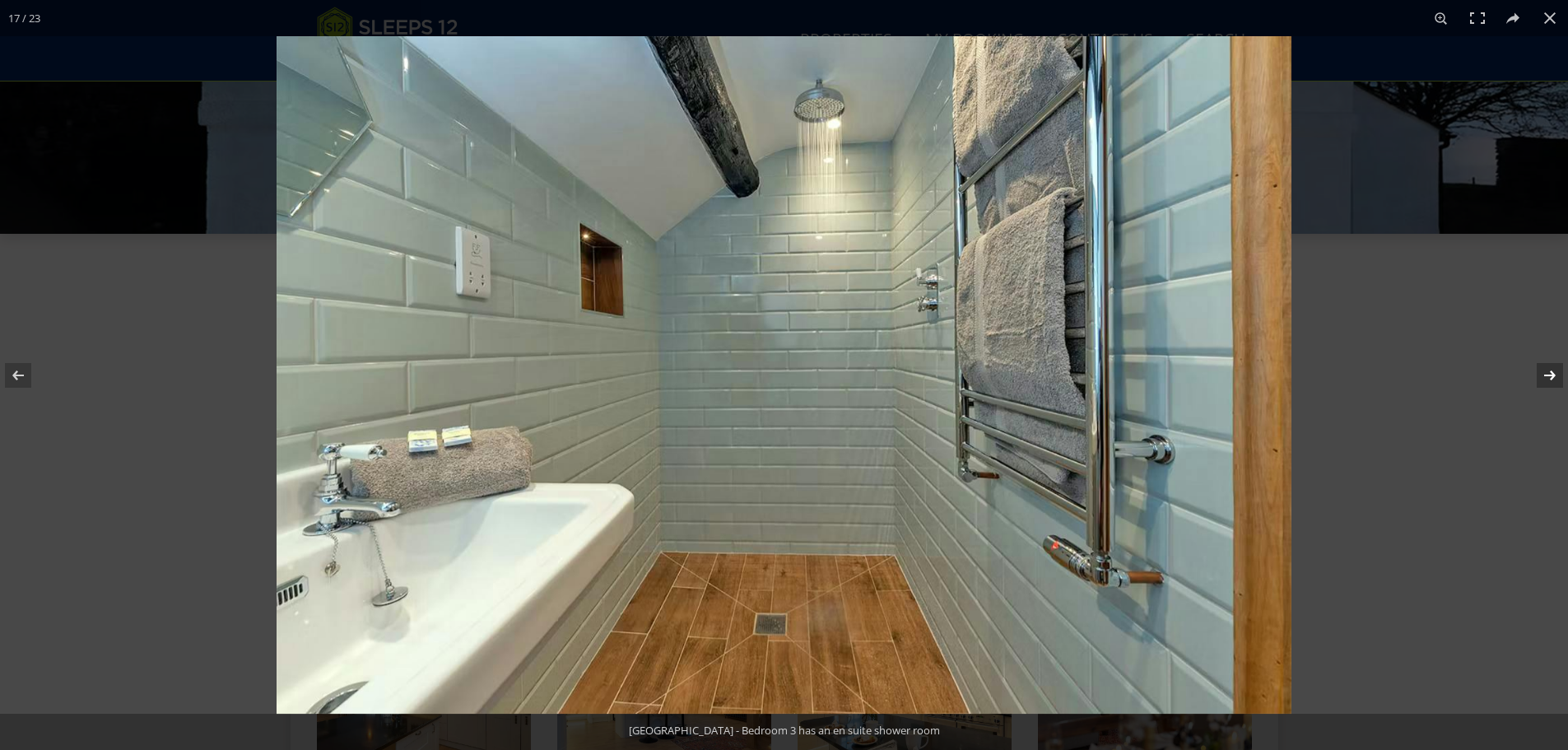
click at [1541, 370] on button at bounding box center [1539, 376] width 58 height 82
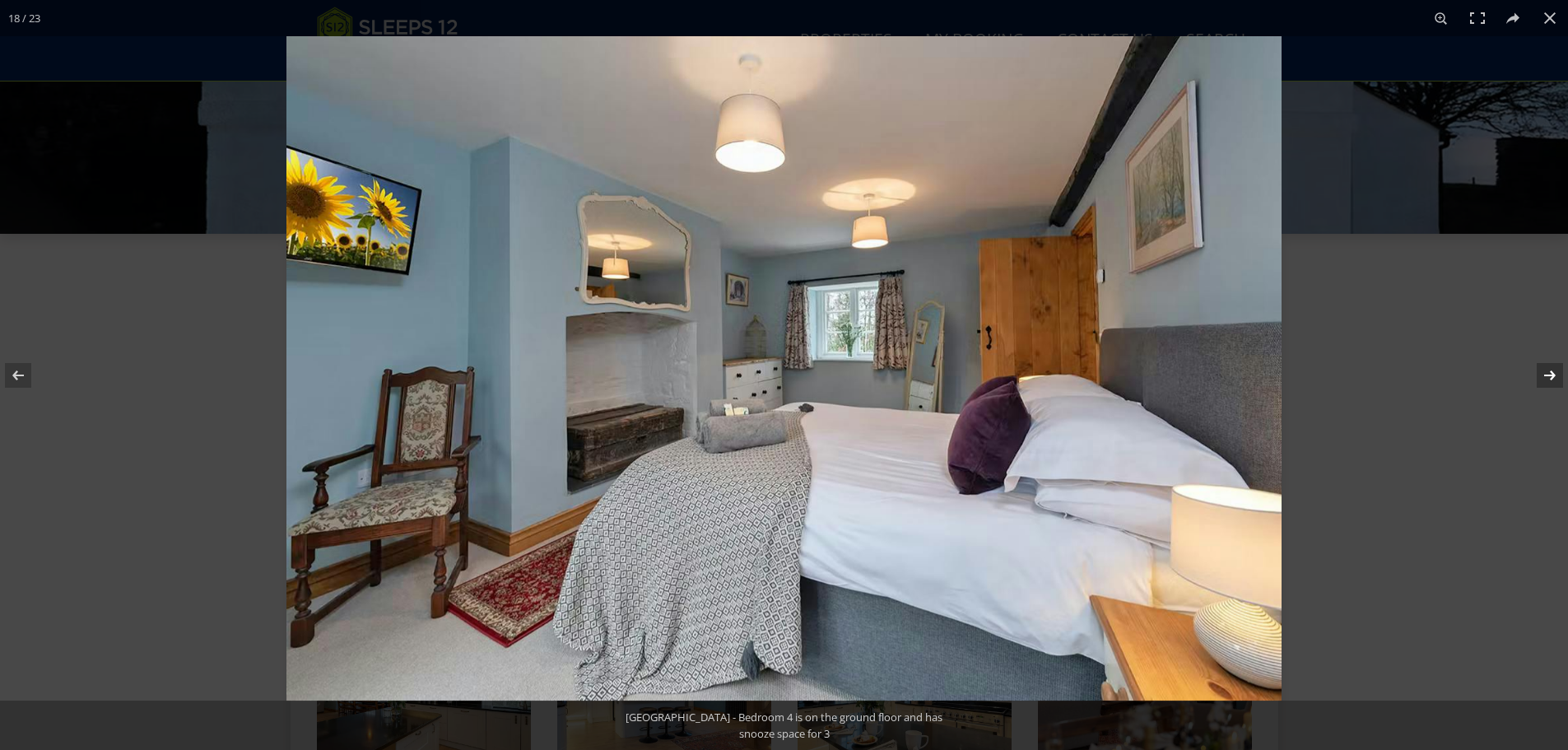
click at [1541, 370] on button at bounding box center [1539, 376] width 58 height 82
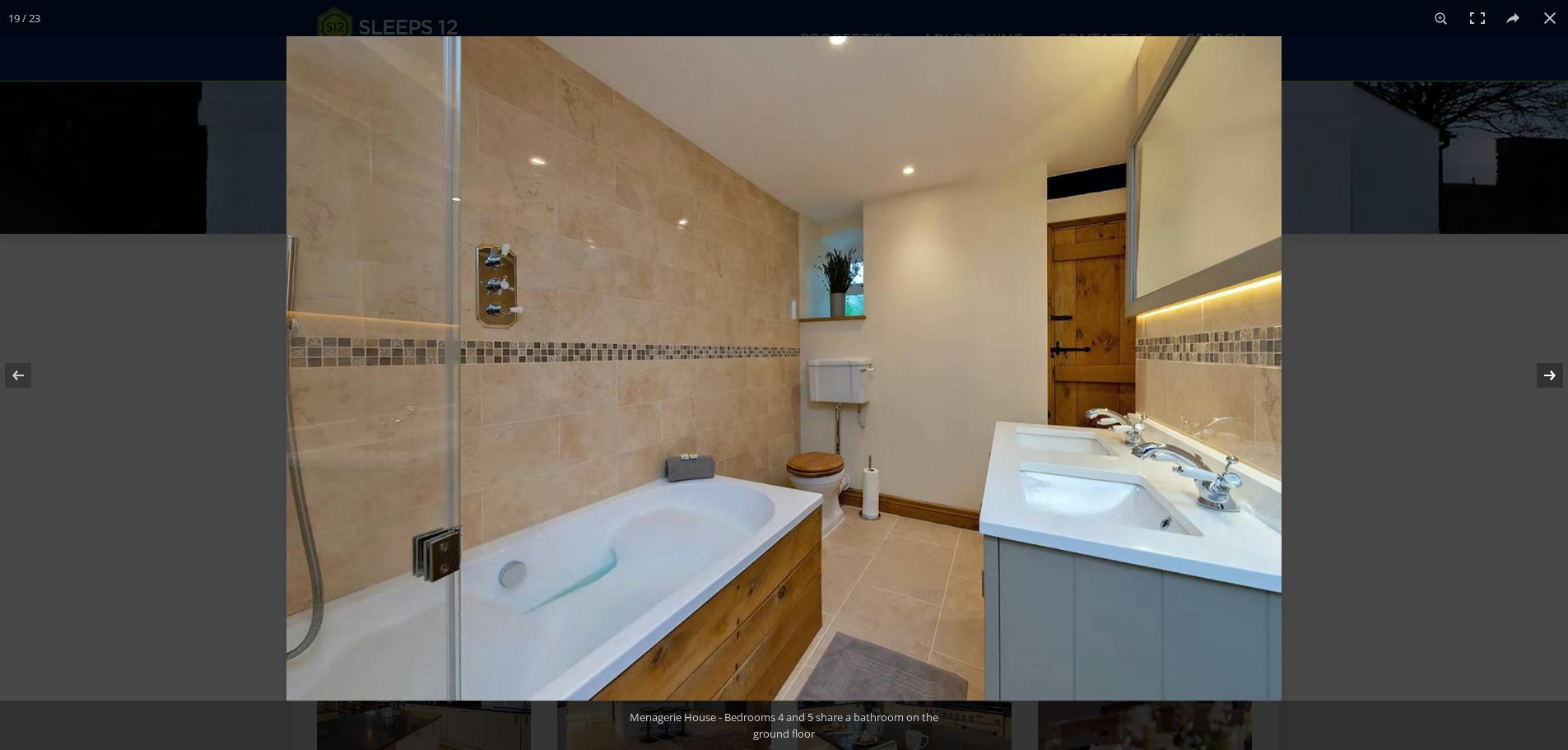
click at [1541, 370] on button at bounding box center [1539, 376] width 58 height 82
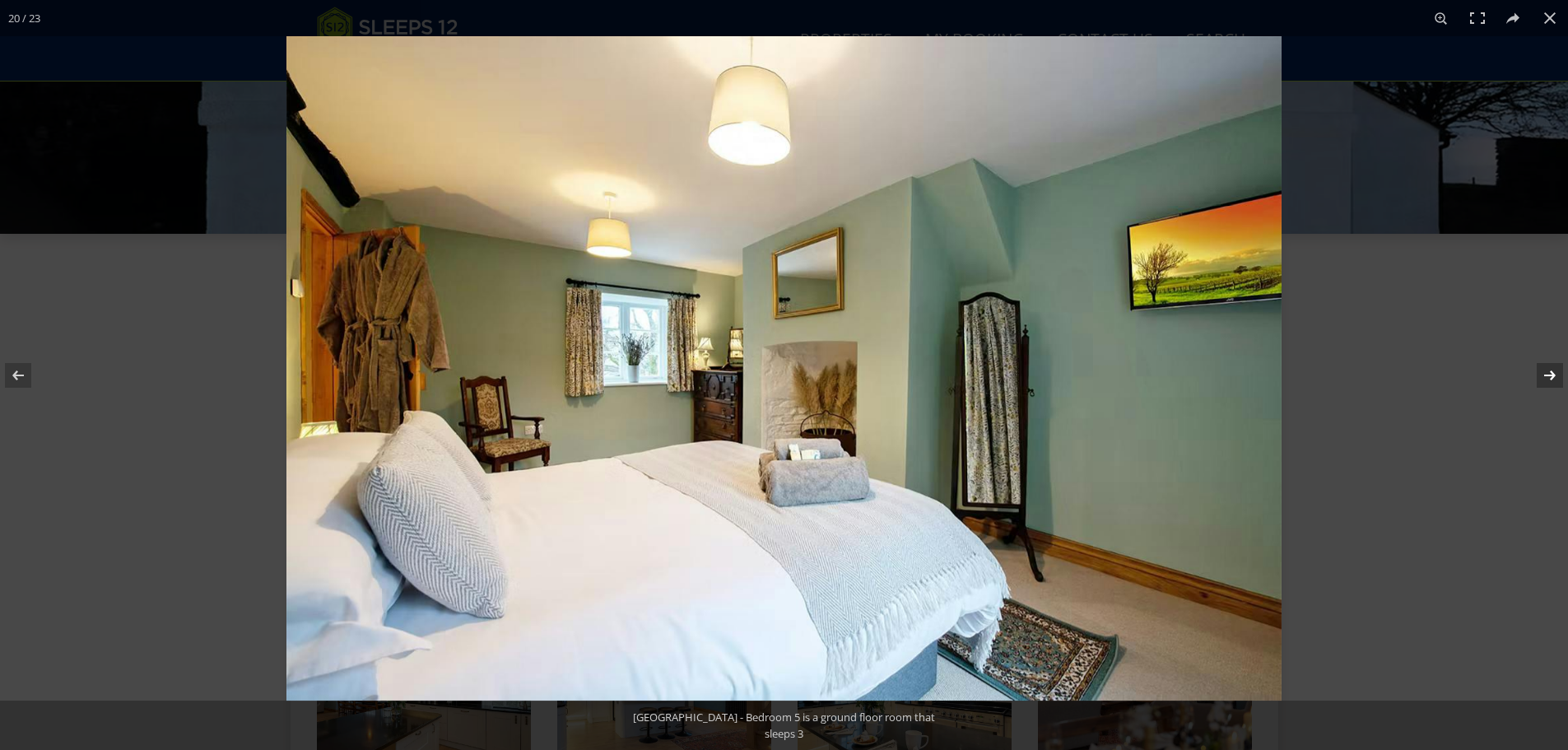
click at [1541, 370] on button at bounding box center [1539, 376] width 58 height 82
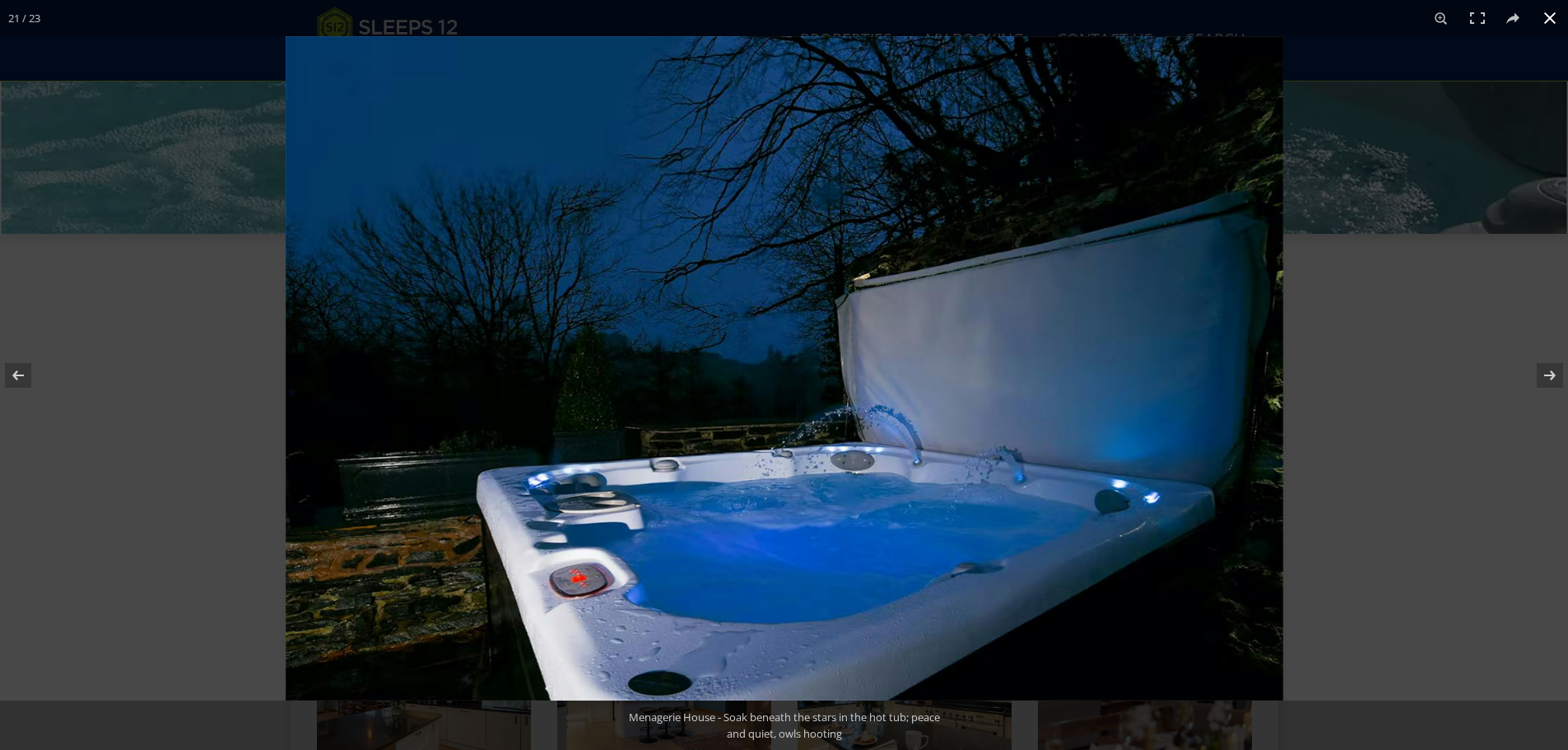
click at [1555, 12] on button at bounding box center [1551, 18] width 36 height 36
